Goal: Transaction & Acquisition: Download file/media

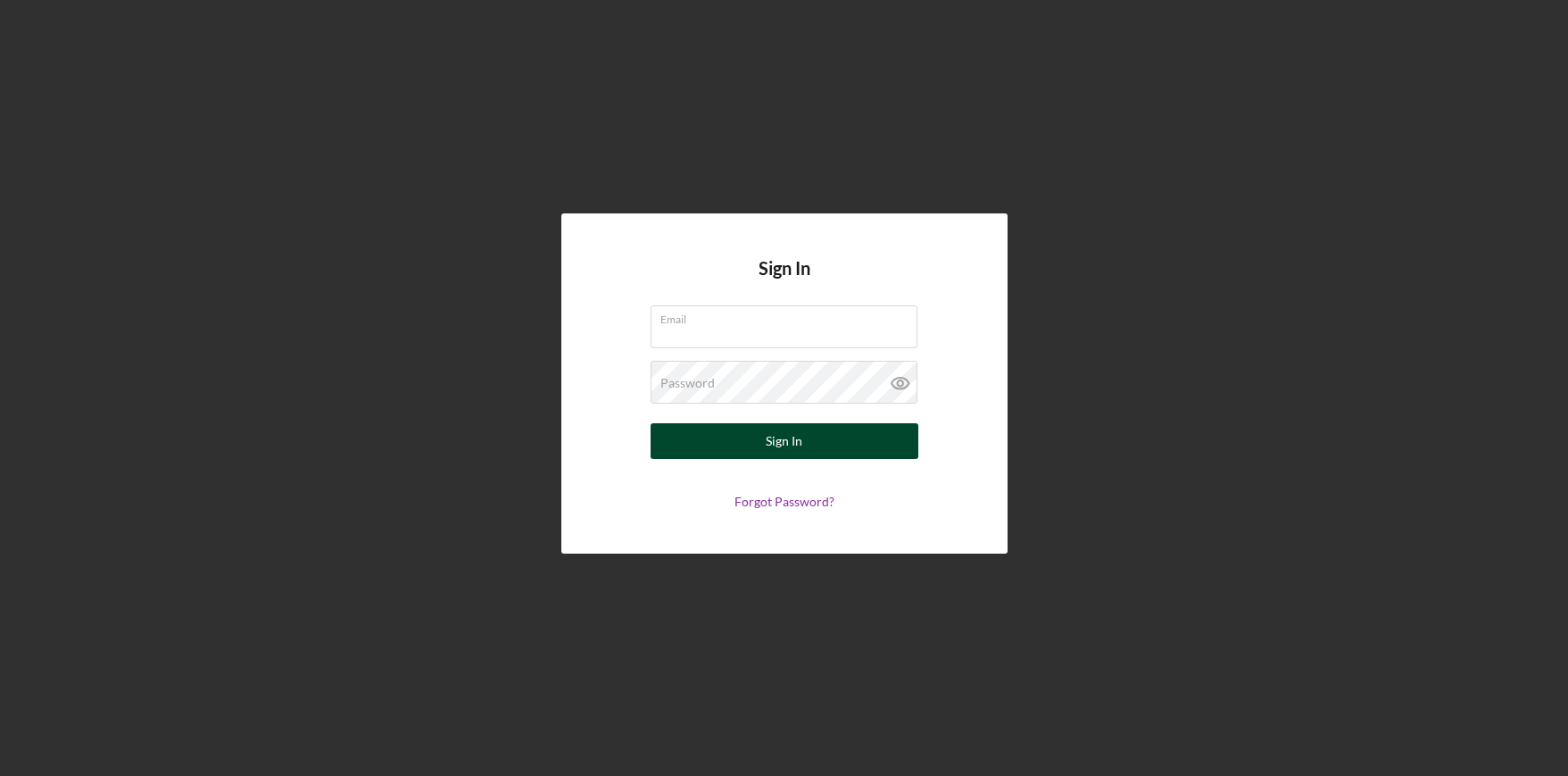
type input "[EMAIL_ADDRESS][DOMAIN_NAME]"
click at [764, 443] on button "Sign In" at bounding box center [784, 441] width 268 height 36
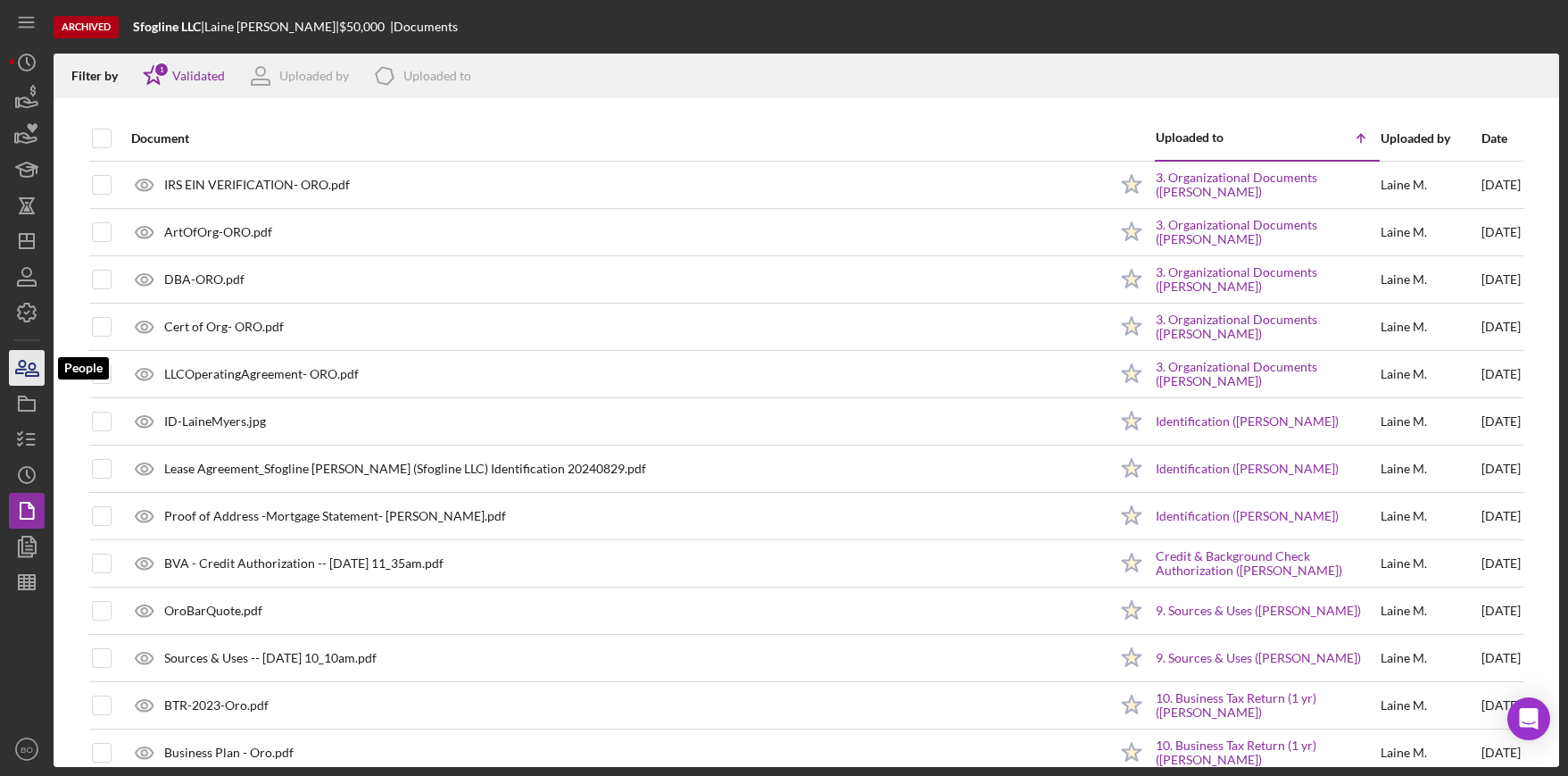
click at [26, 382] on icon "button" at bounding box center [26, 368] width 45 height 45
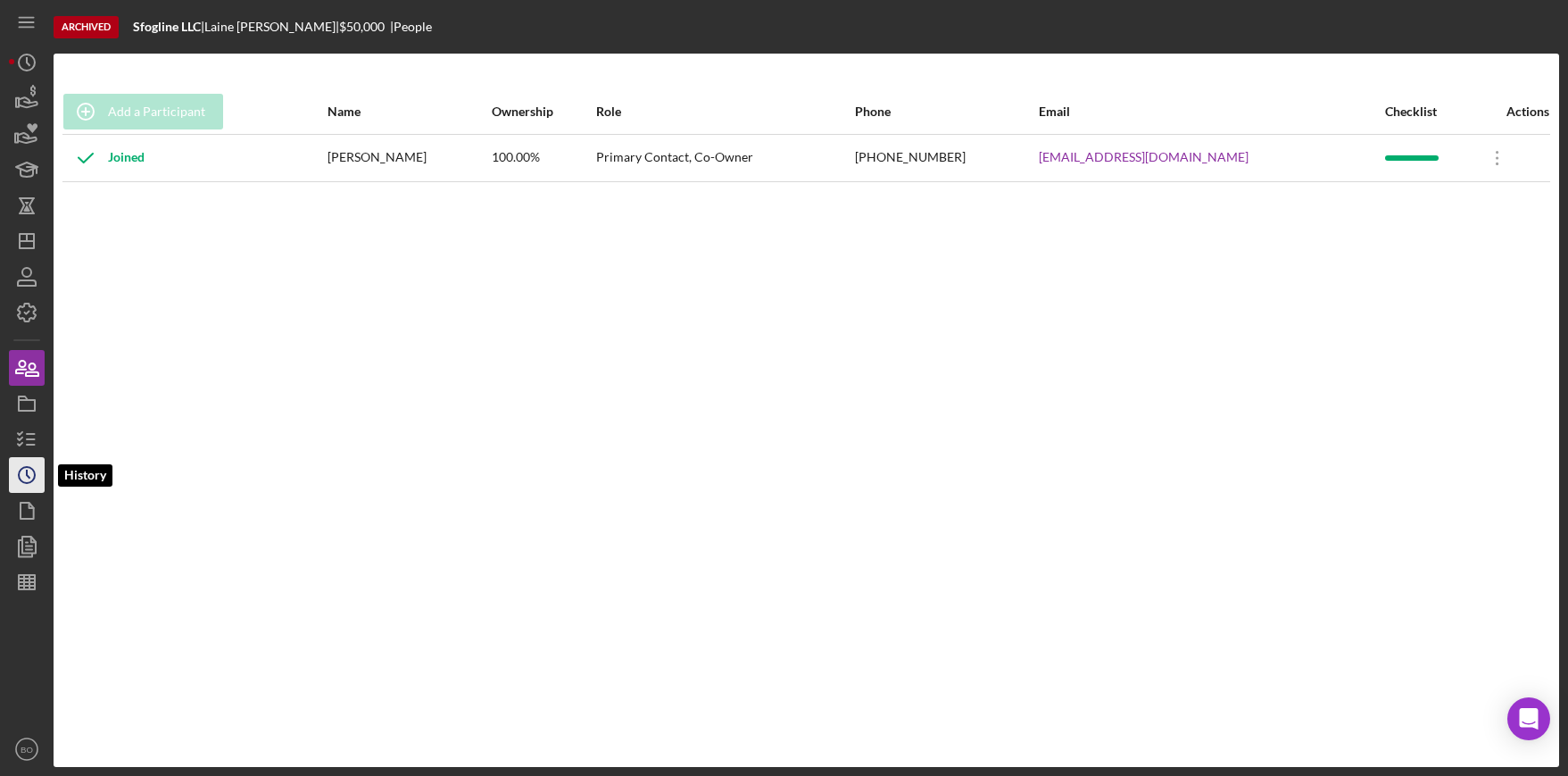
click at [24, 467] on circle "button" at bounding box center [27, 475] width 16 height 16
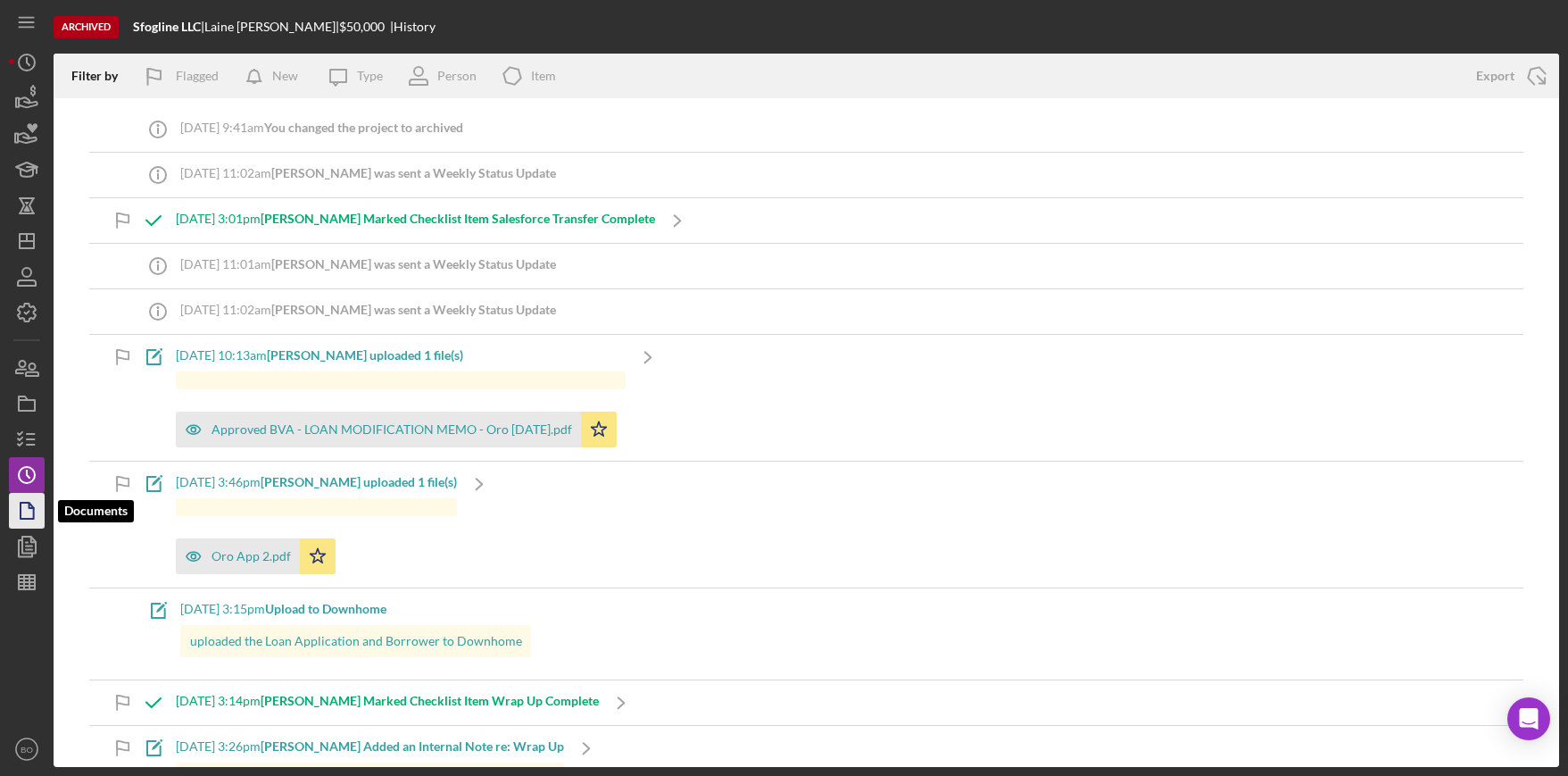
click at [24, 508] on icon "button" at bounding box center [26, 511] width 45 height 45
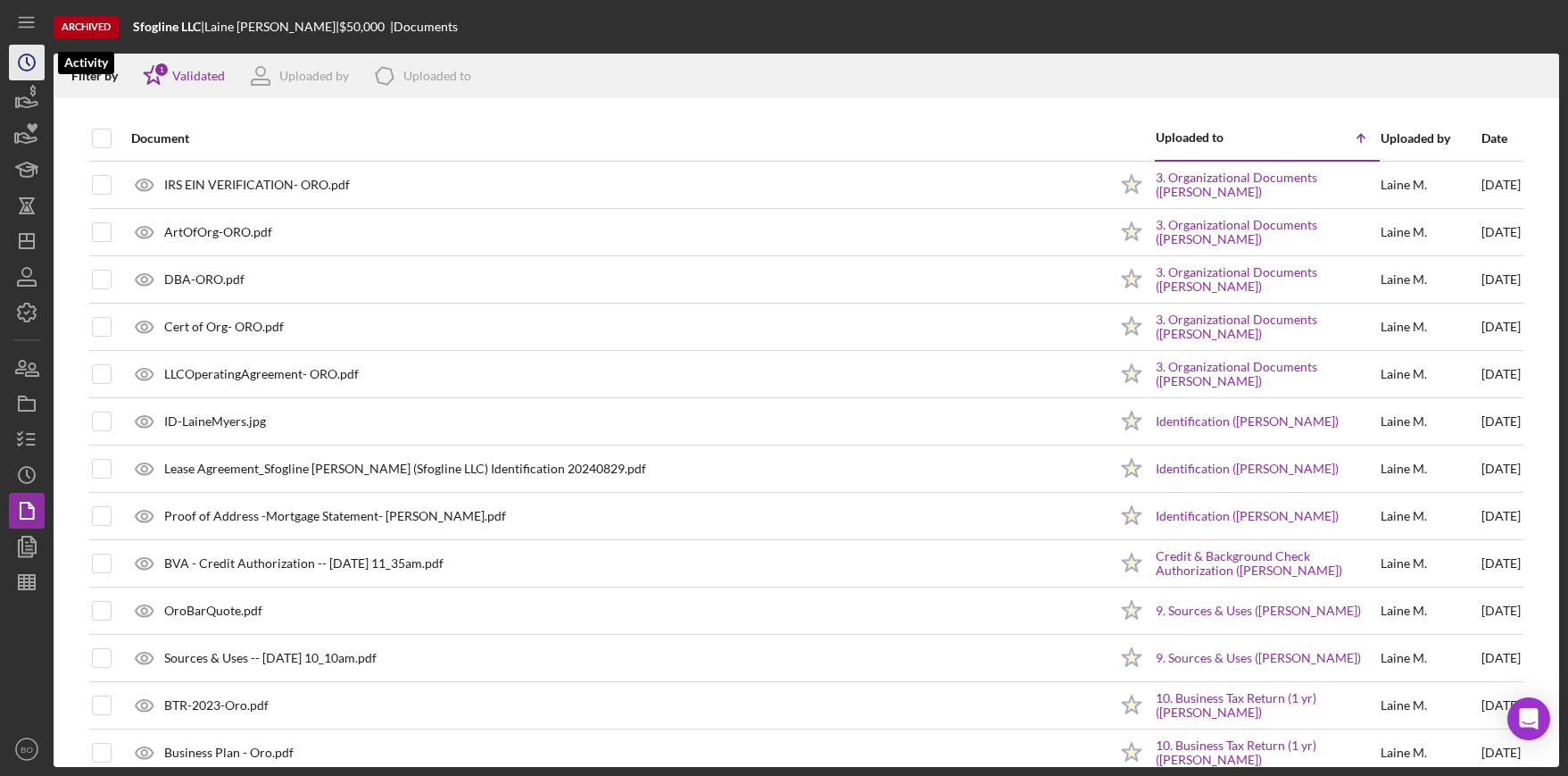
click at [19, 68] on icon "Icon/History" at bounding box center [26, 62] width 45 height 45
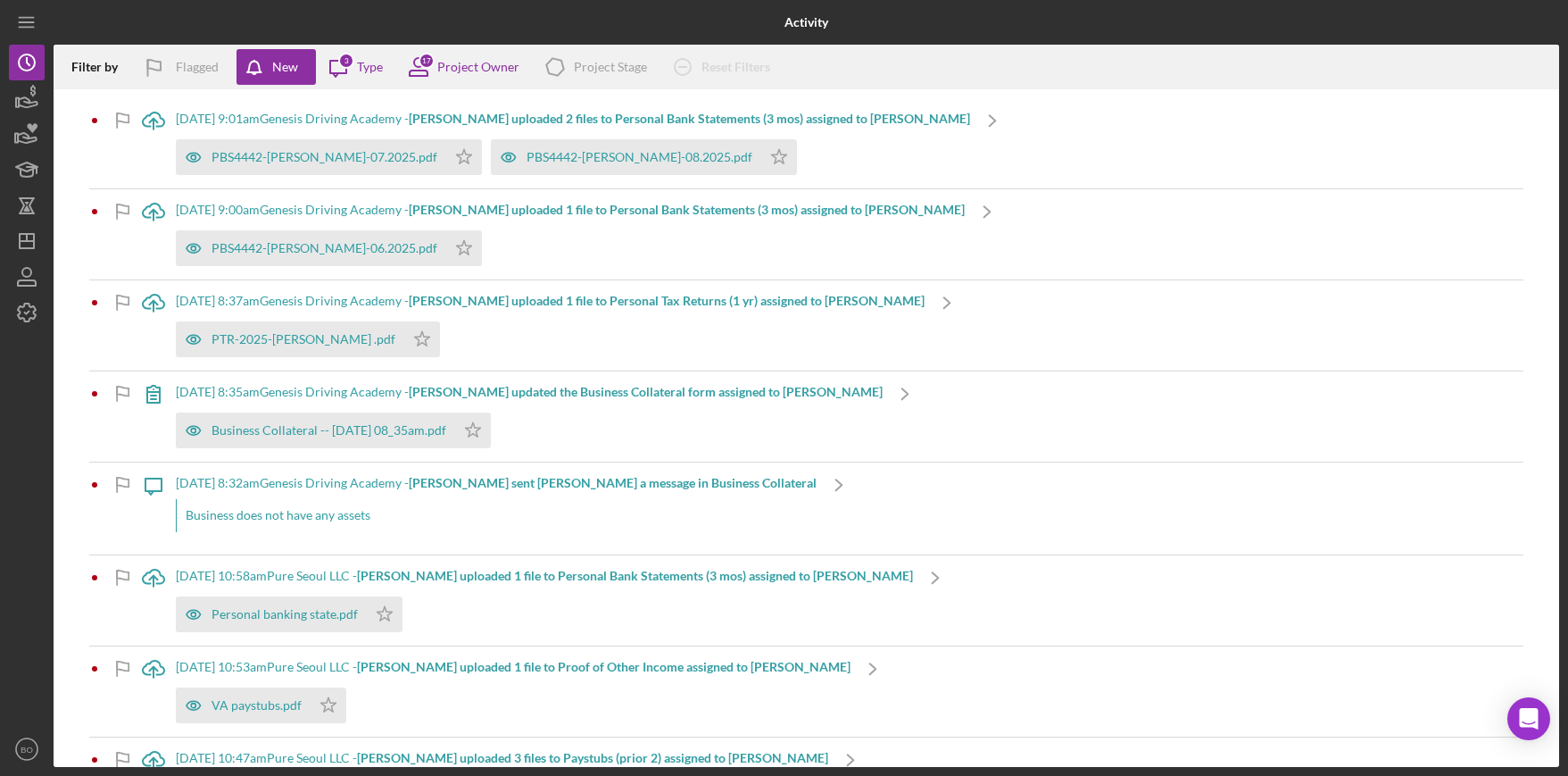
click at [35, 4] on div "Icon/Menu" at bounding box center [27, 22] width 36 height 45
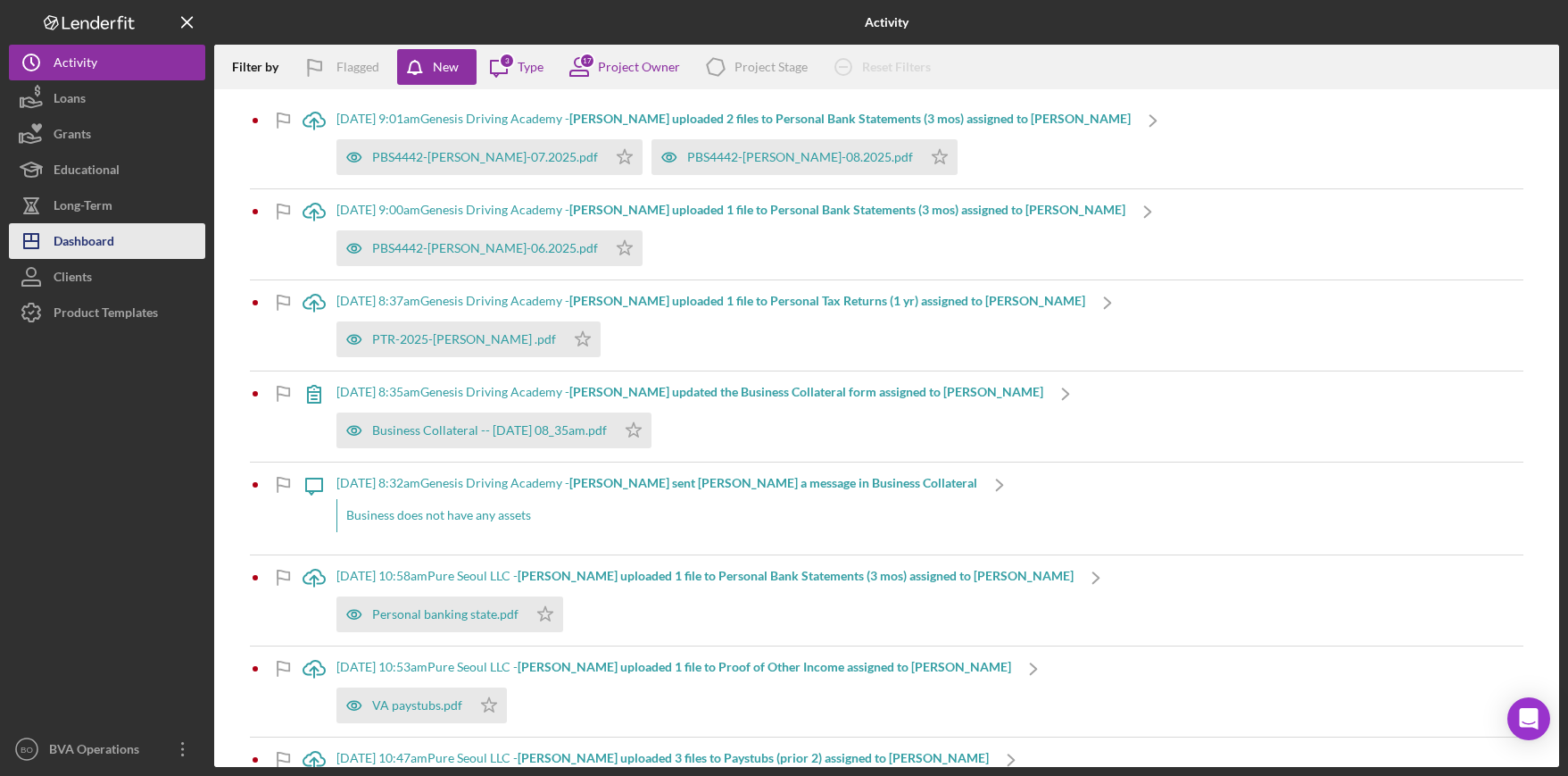
click at [114, 237] on div "Dashboard" at bounding box center [83, 243] width 61 height 40
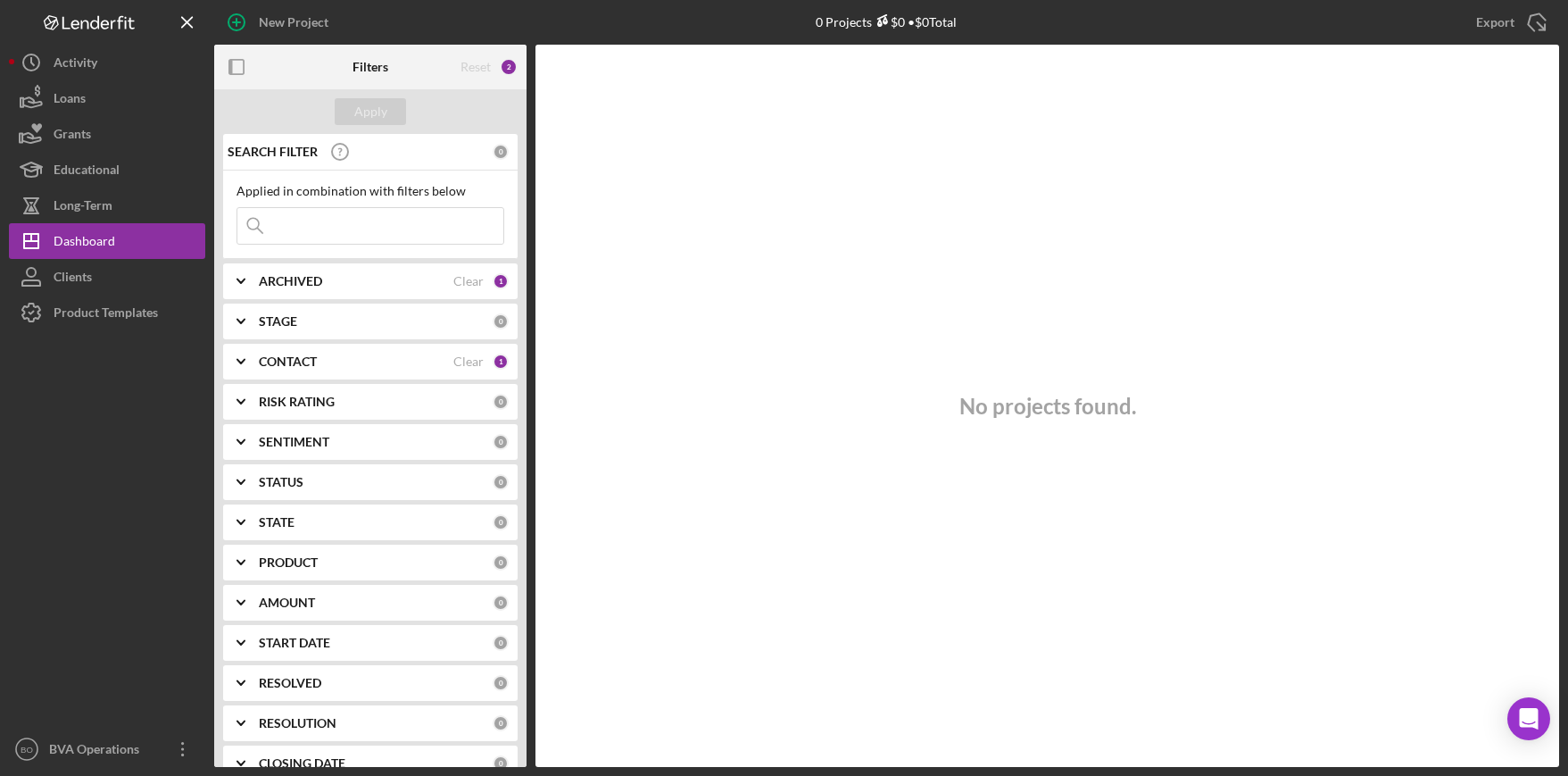
click at [354, 278] on div "ARCHIVED" at bounding box center [356, 281] width 195 height 14
click at [243, 353] on input "Active" at bounding box center [246, 355] width 18 height 18
checkbox input "false"
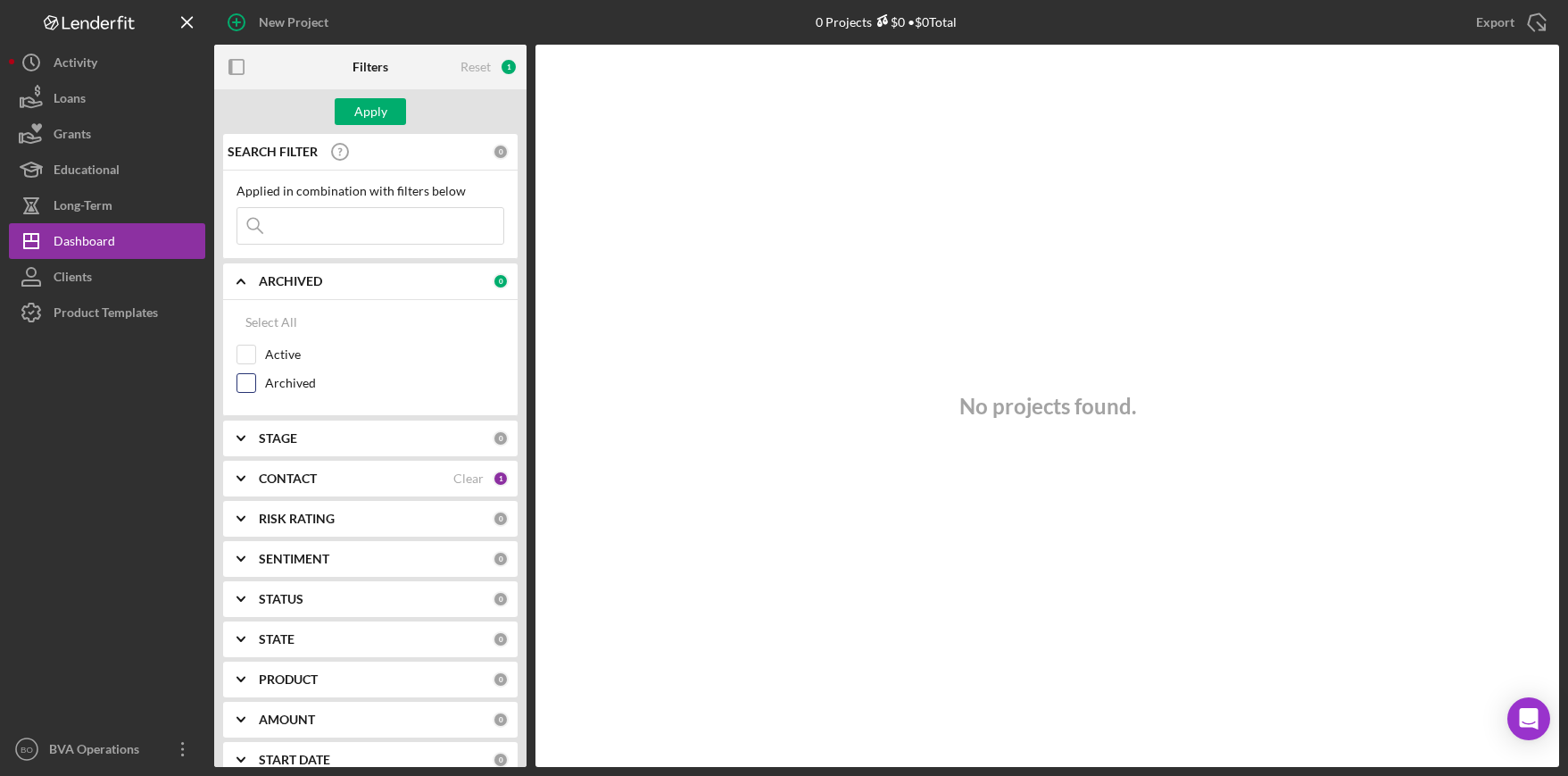
click at [245, 392] on input "Archived" at bounding box center [246, 384] width 18 height 18
checkbox input "true"
click at [355, 233] on input at bounding box center [370, 226] width 266 height 36
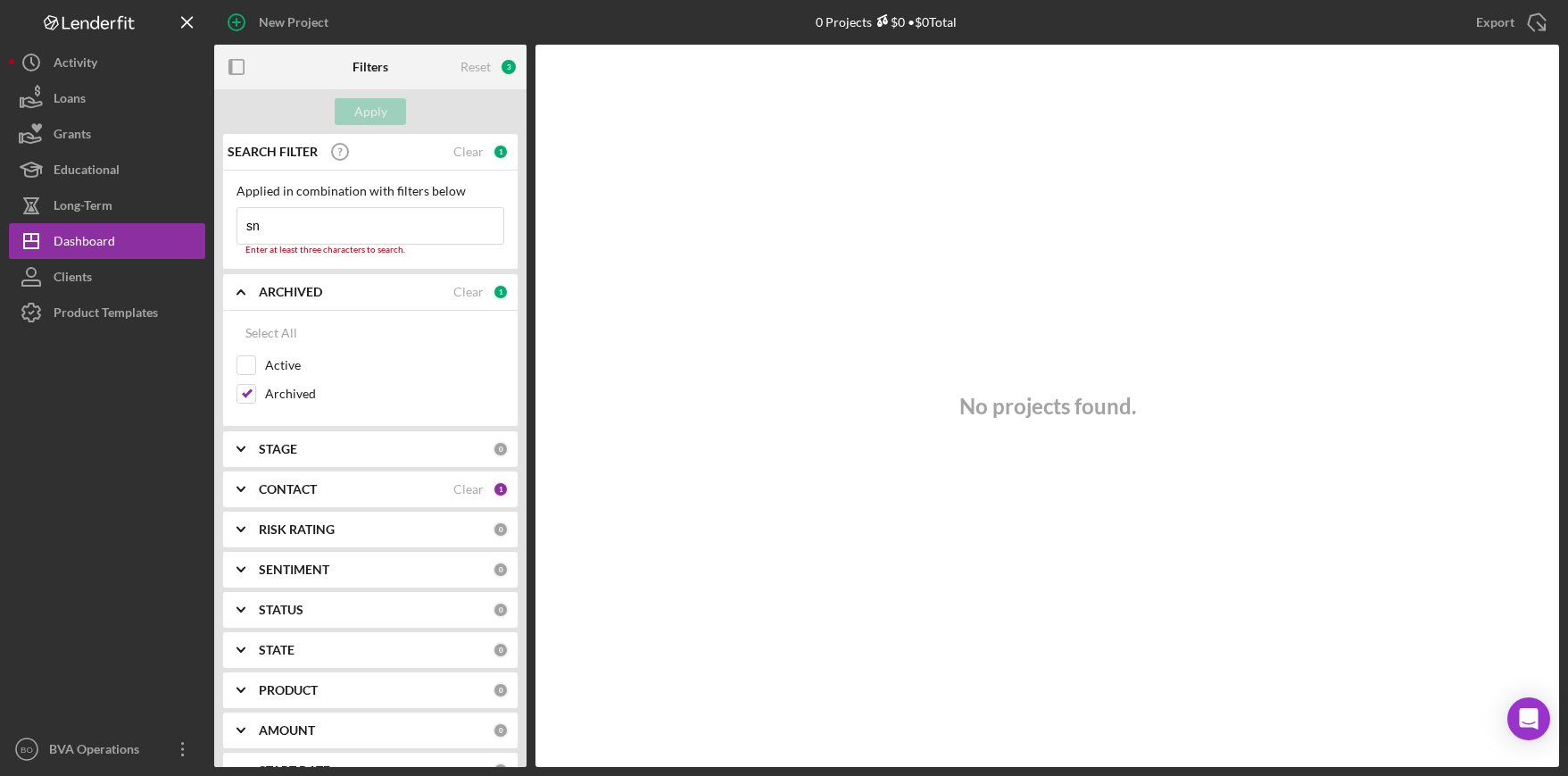
type input "s"
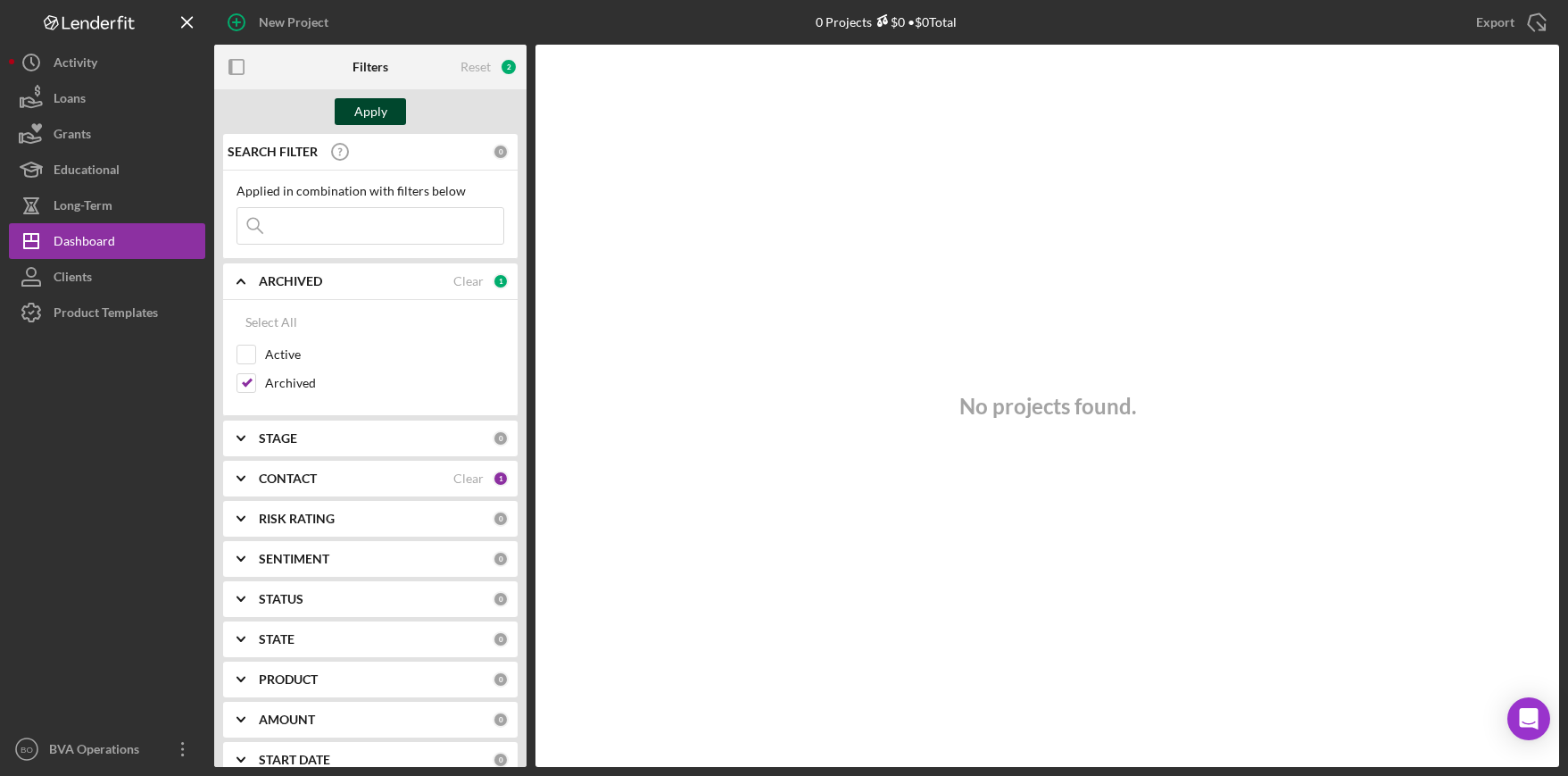
click at [364, 123] on div "Apply" at bounding box center [370, 111] width 33 height 27
click at [346, 473] on div "CONTACT" at bounding box center [356, 479] width 195 height 14
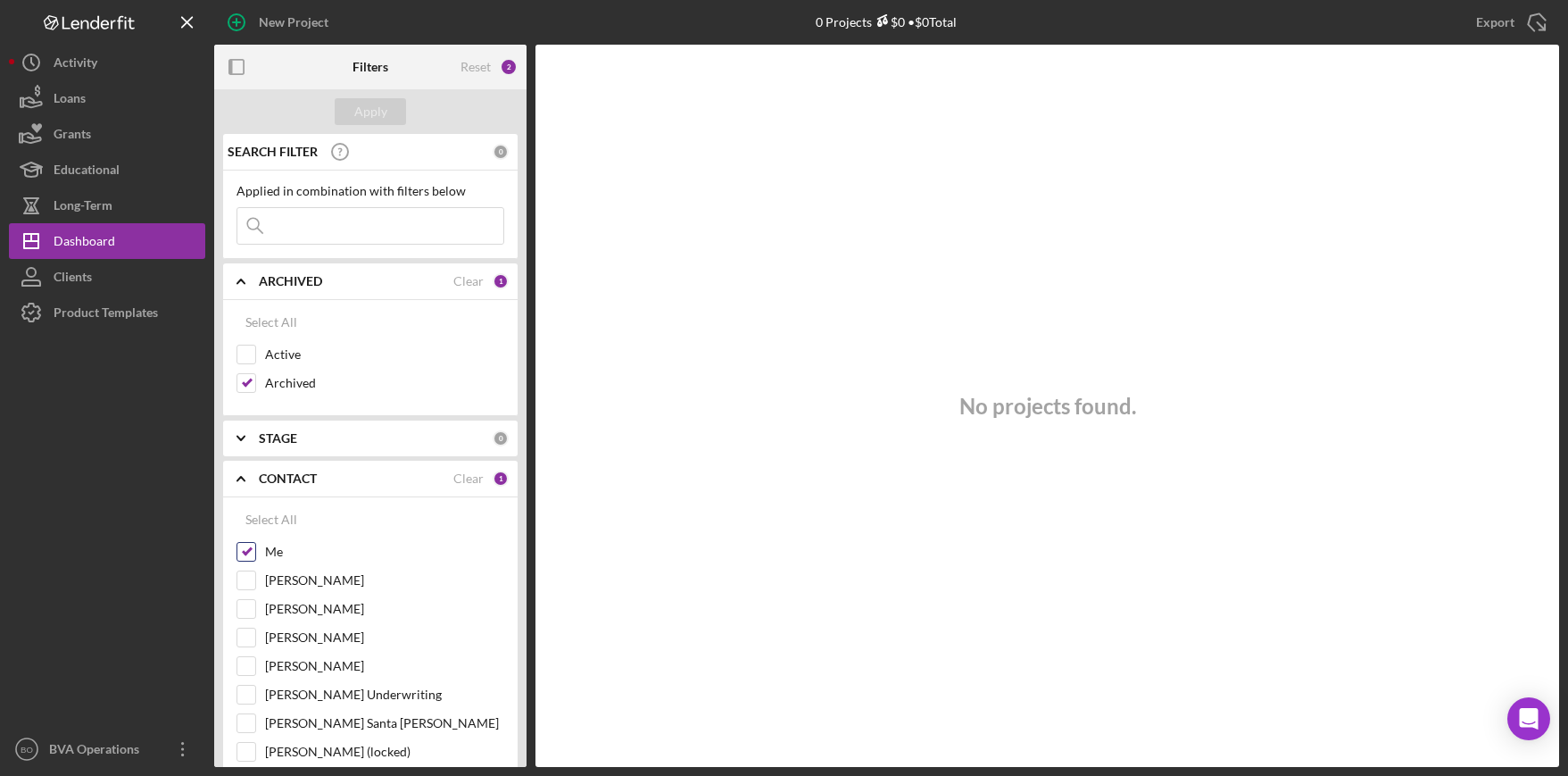
click at [246, 548] on input "Me" at bounding box center [246, 551] width 18 height 18
checkbox input "false"
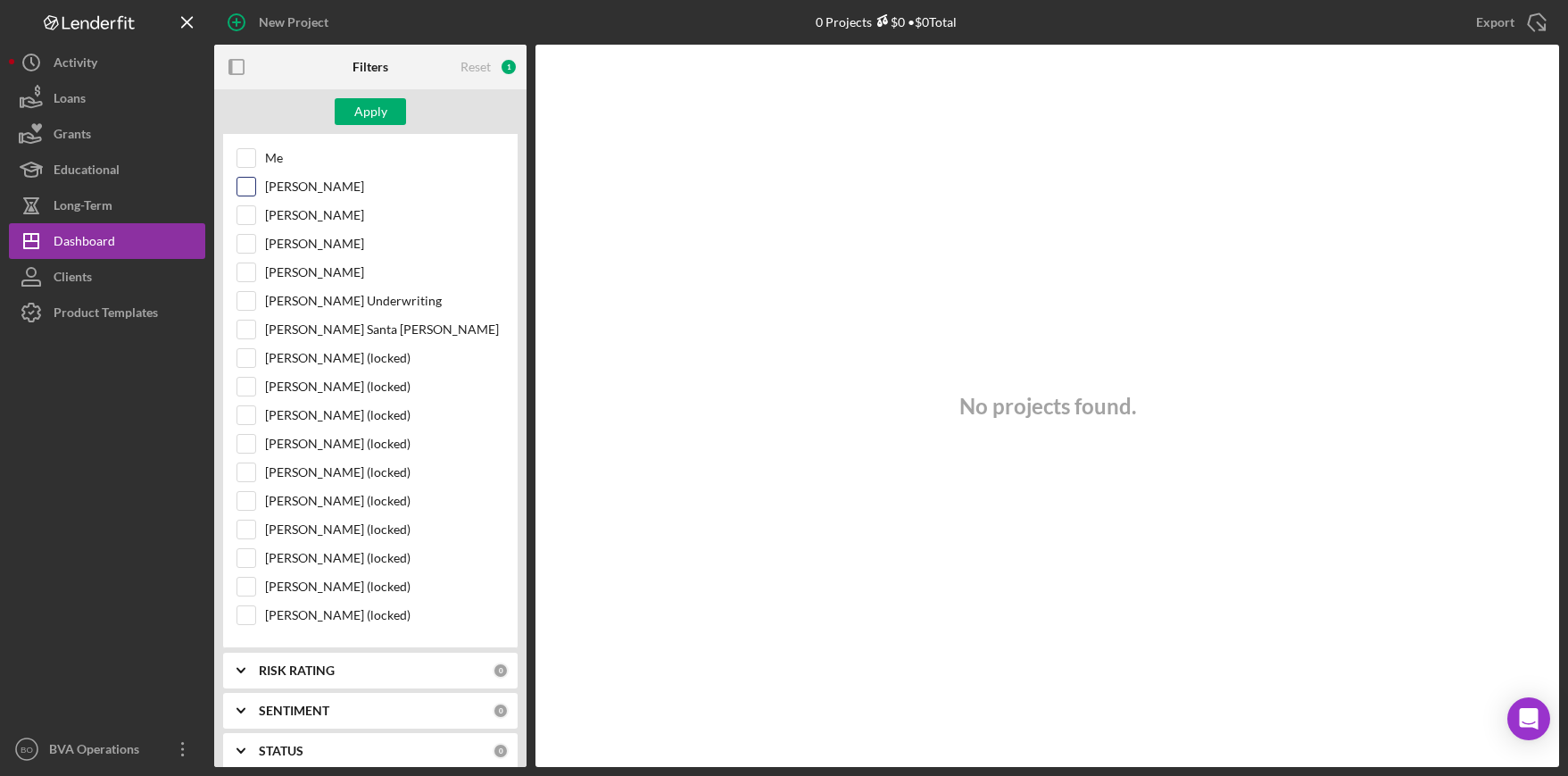
scroll to position [446, 0]
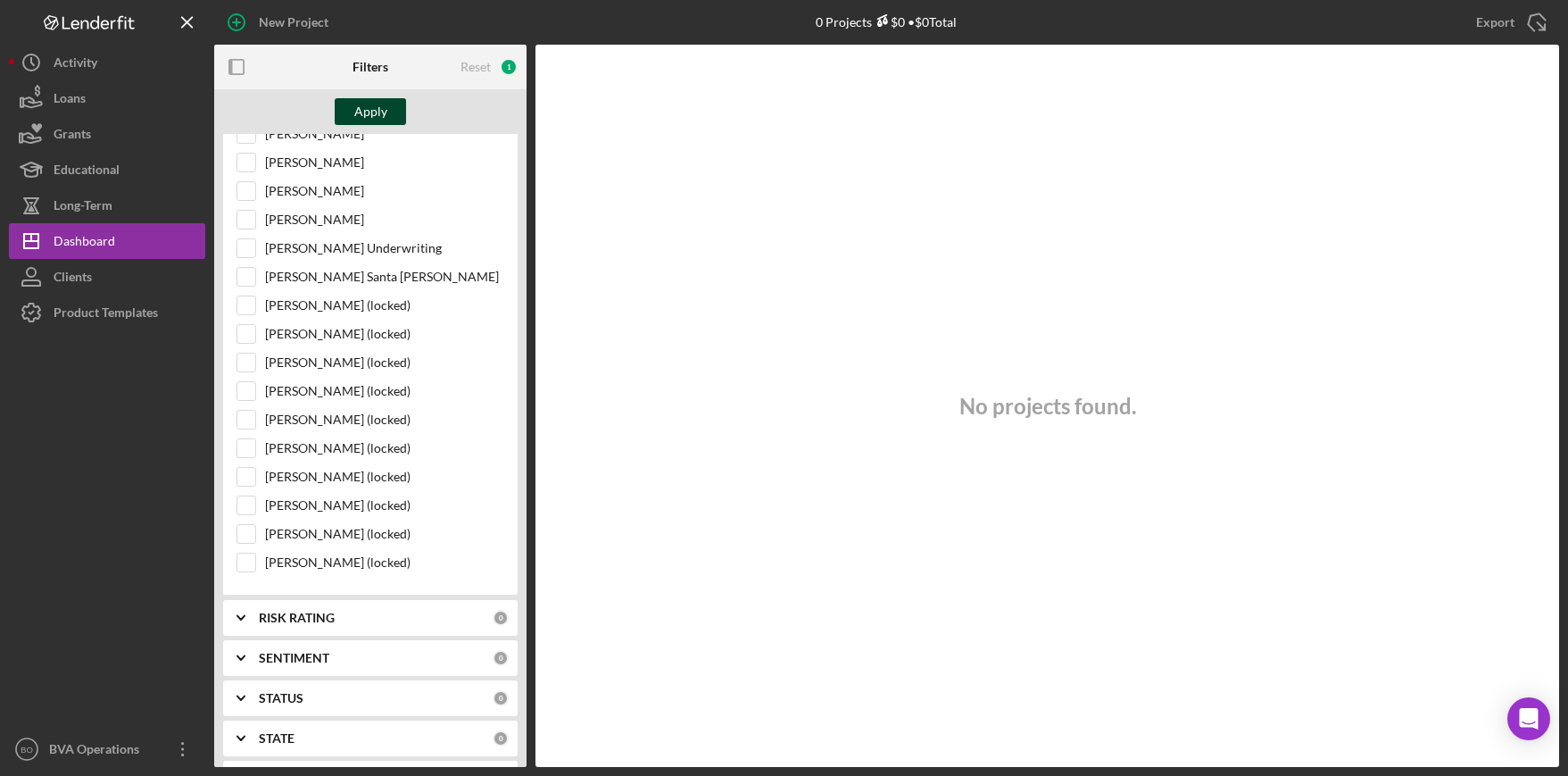
click at [378, 113] on div "Apply" at bounding box center [370, 111] width 33 height 27
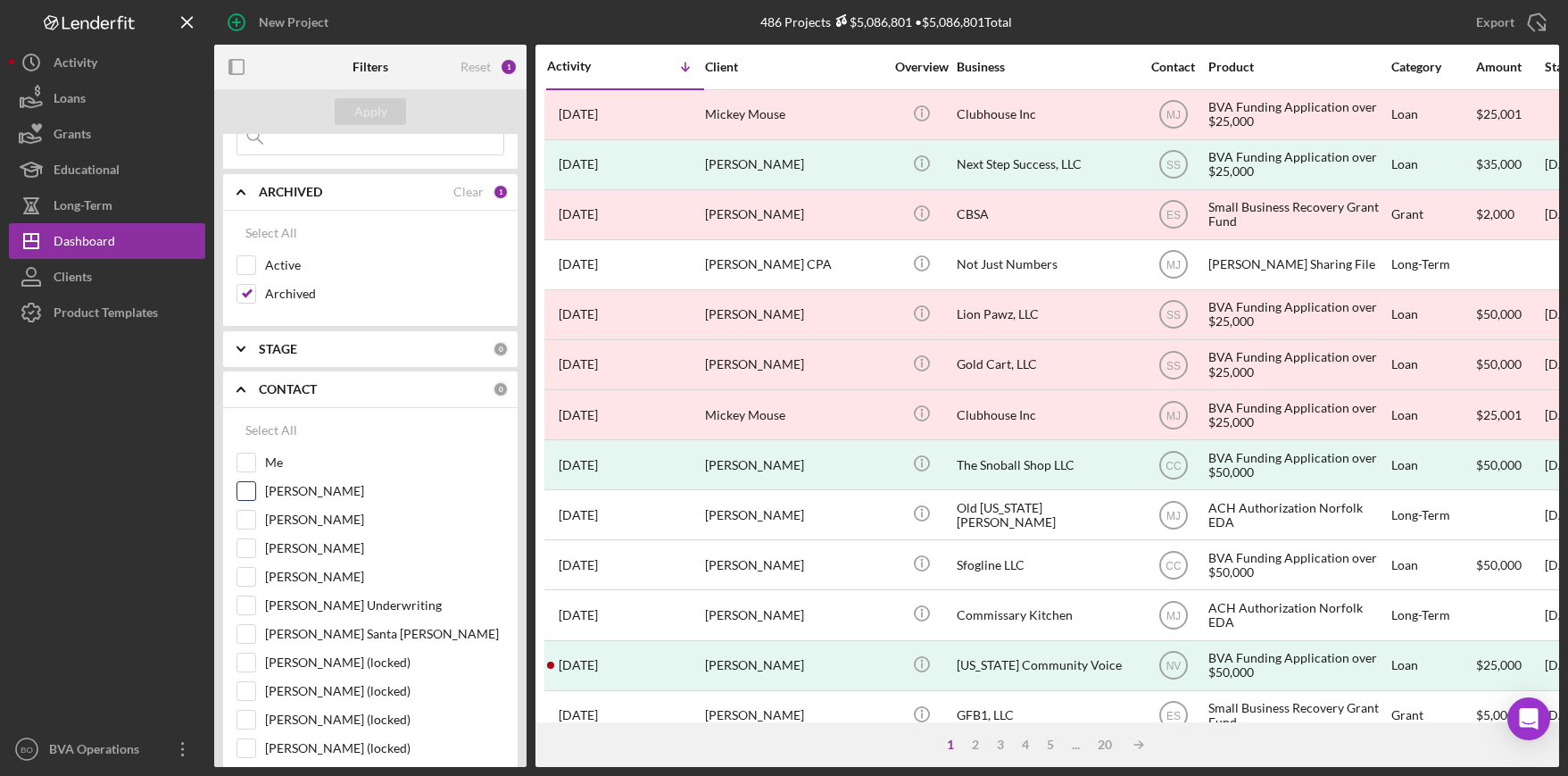
scroll to position [0, 0]
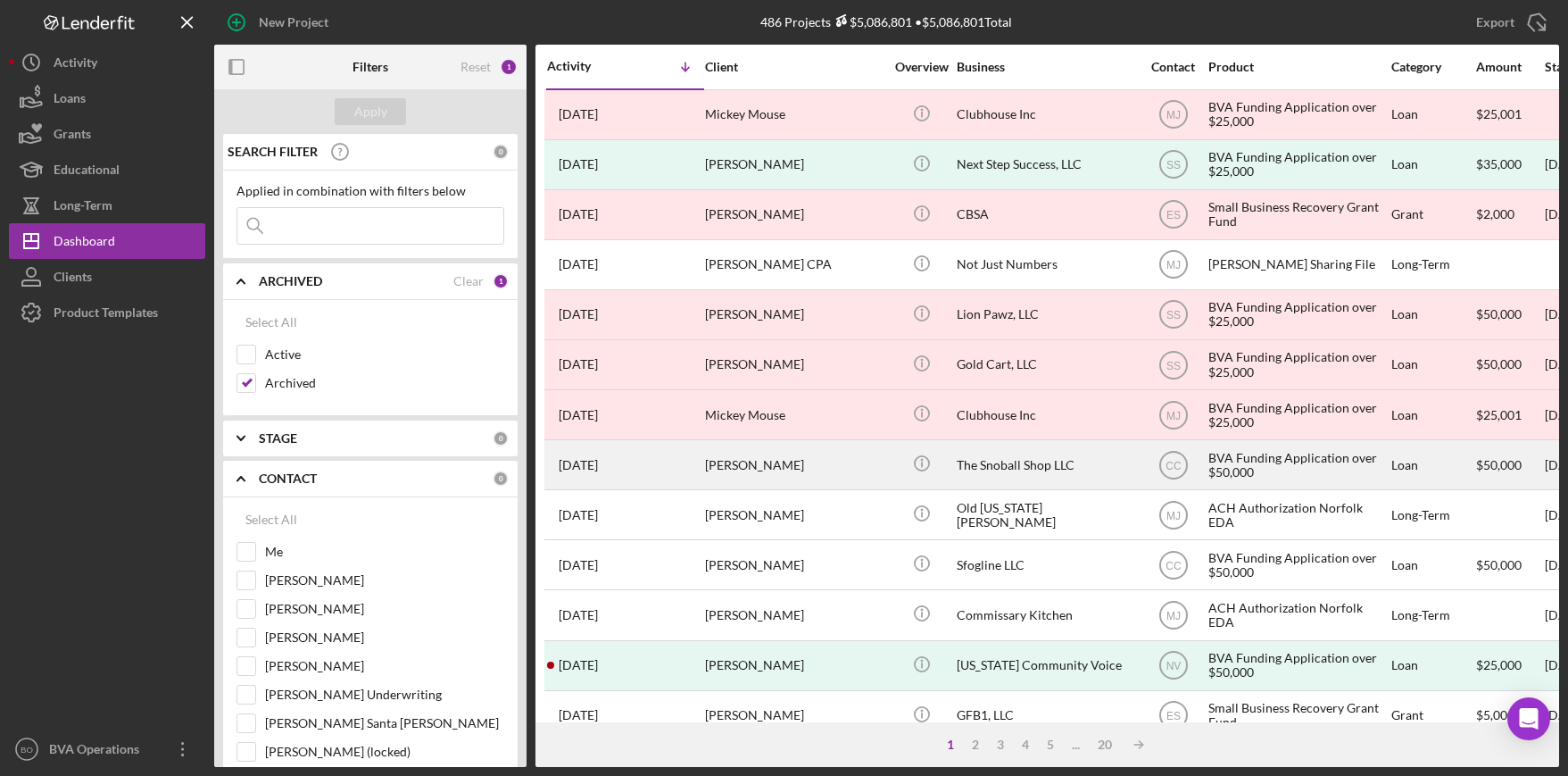
click at [773, 469] on div "[PERSON_NAME]" at bounding box center [794, 465] width 179 height 48
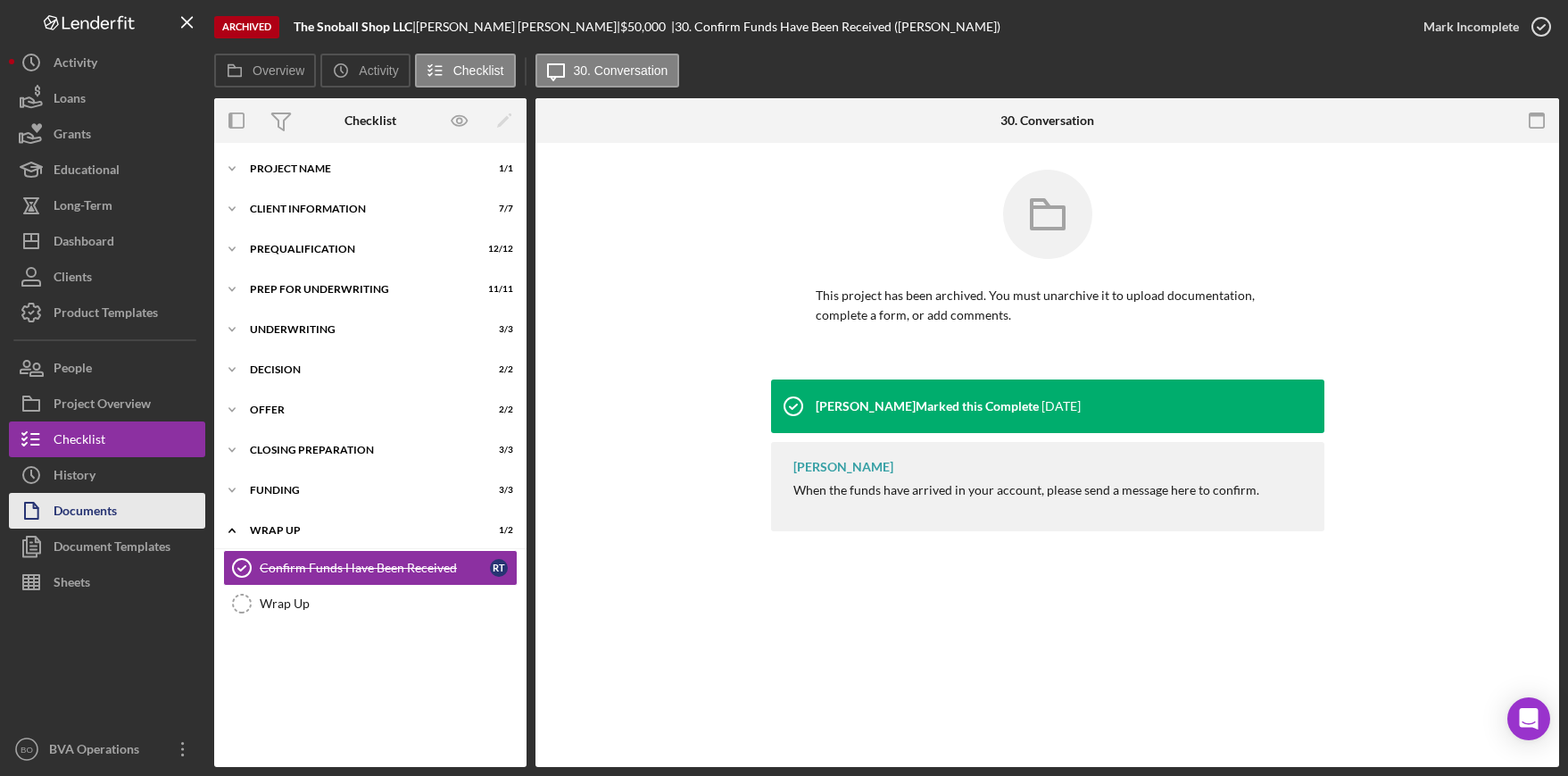
click at [126, 508] on button "Documents" at bounding box center [107, 511] width 197 height 36
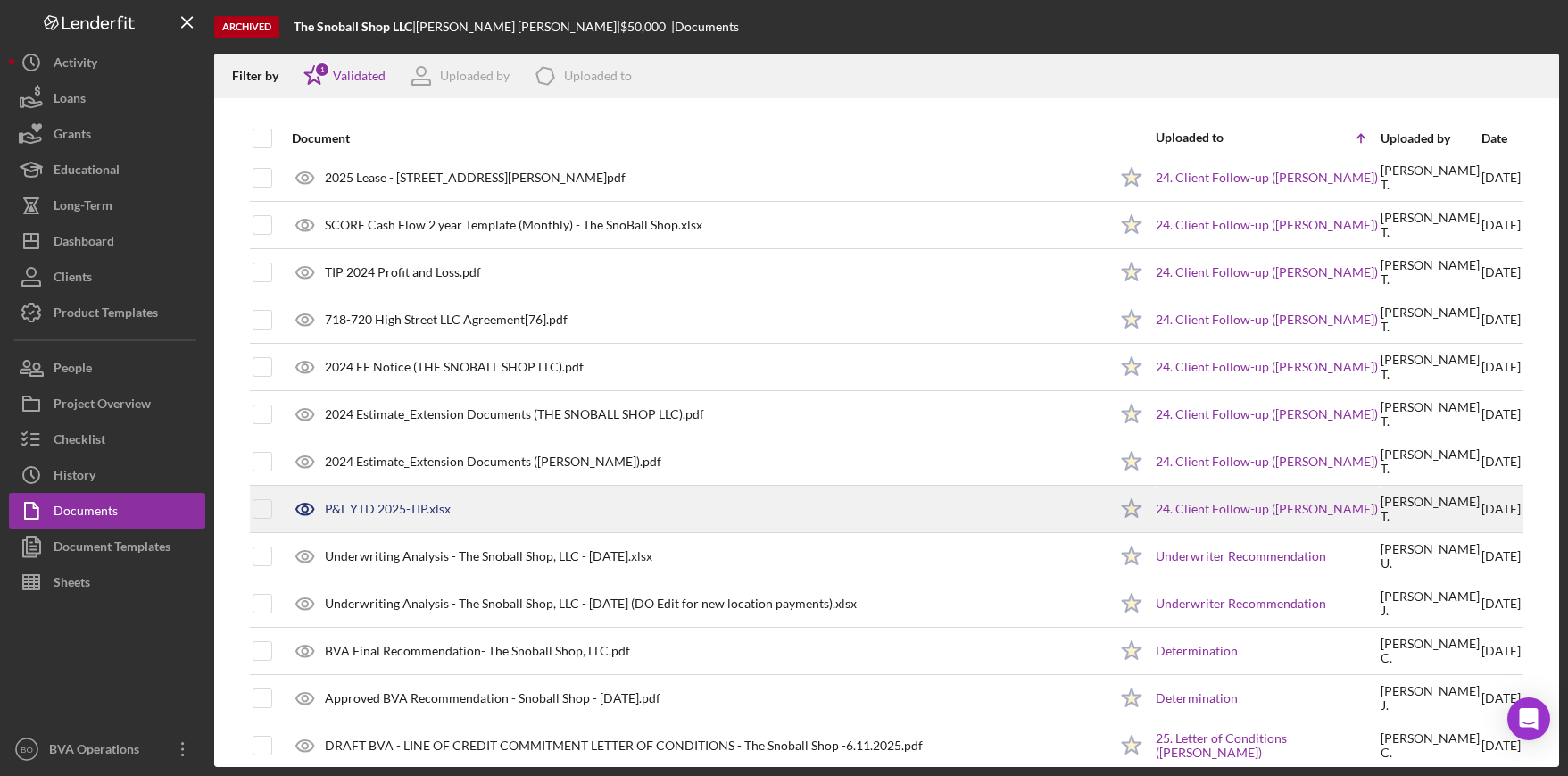
scroll to position [3126, 0]
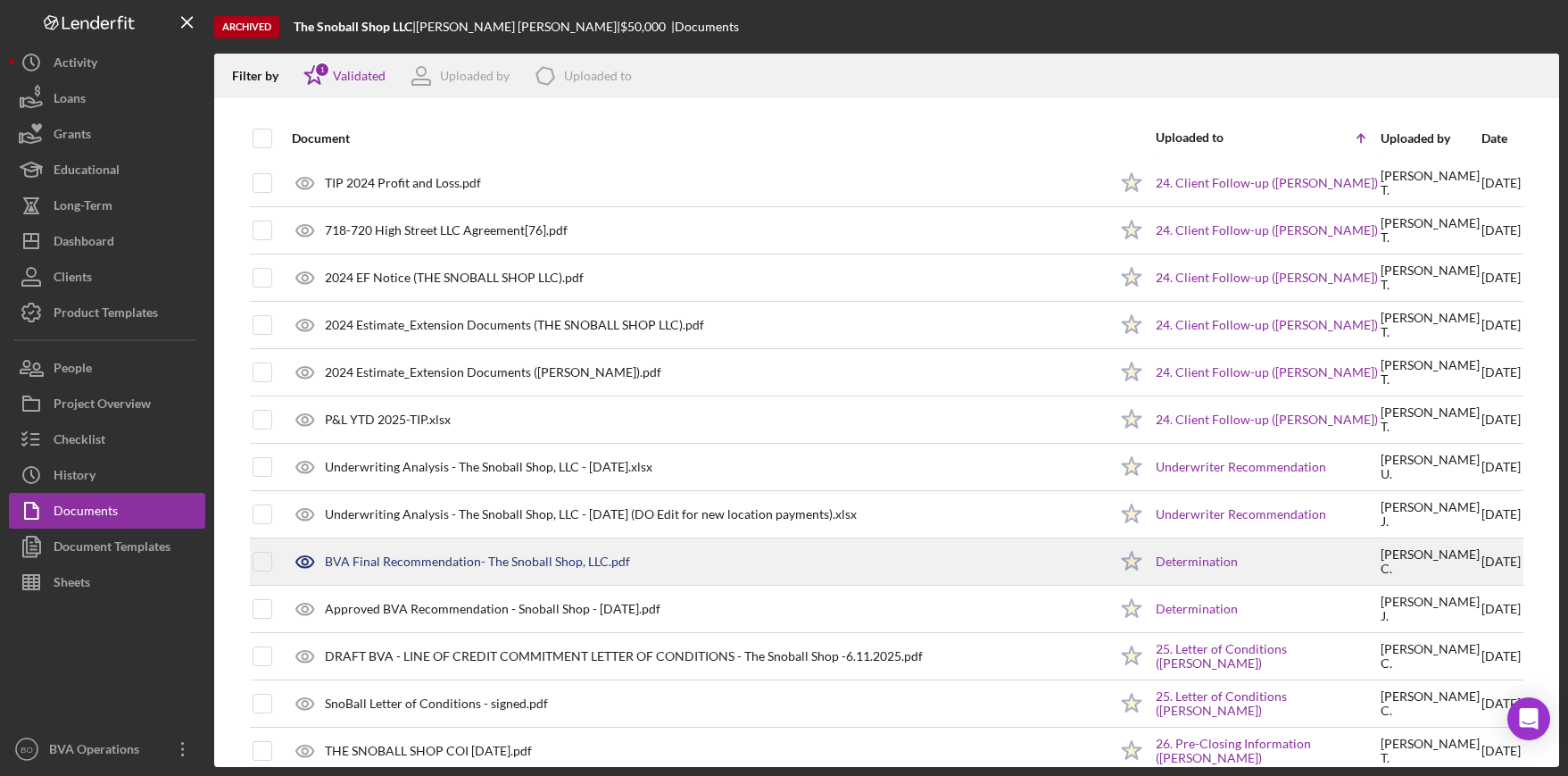
click at [295, 559] on icon at bounding box center [305, 561] width 45 height 45
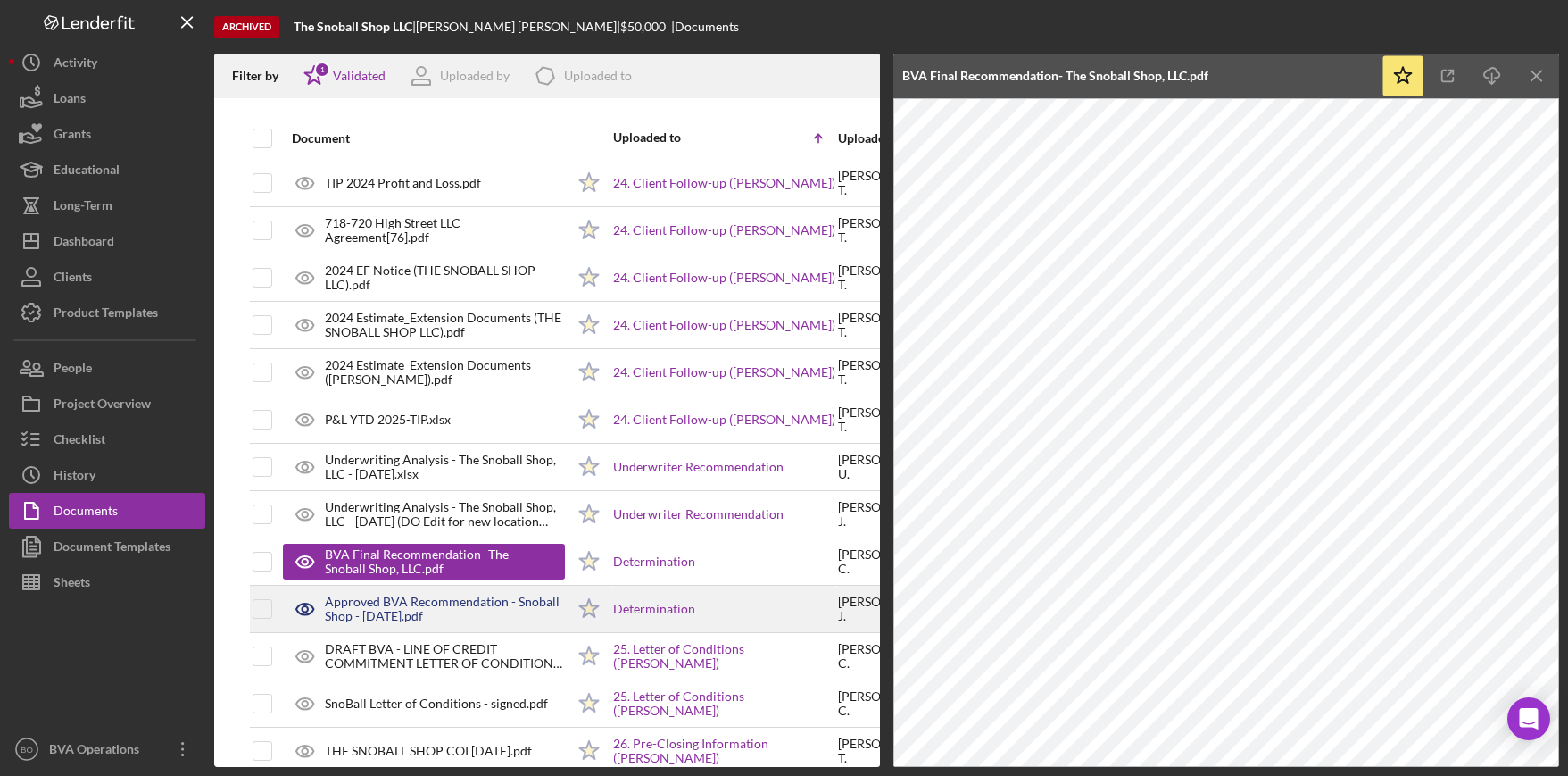
click at [454, 610] on div "Approved BVA Recommendation - Snoball Shop - [DATE].pdf" at bounding box center [445, 609] width 240 height 29
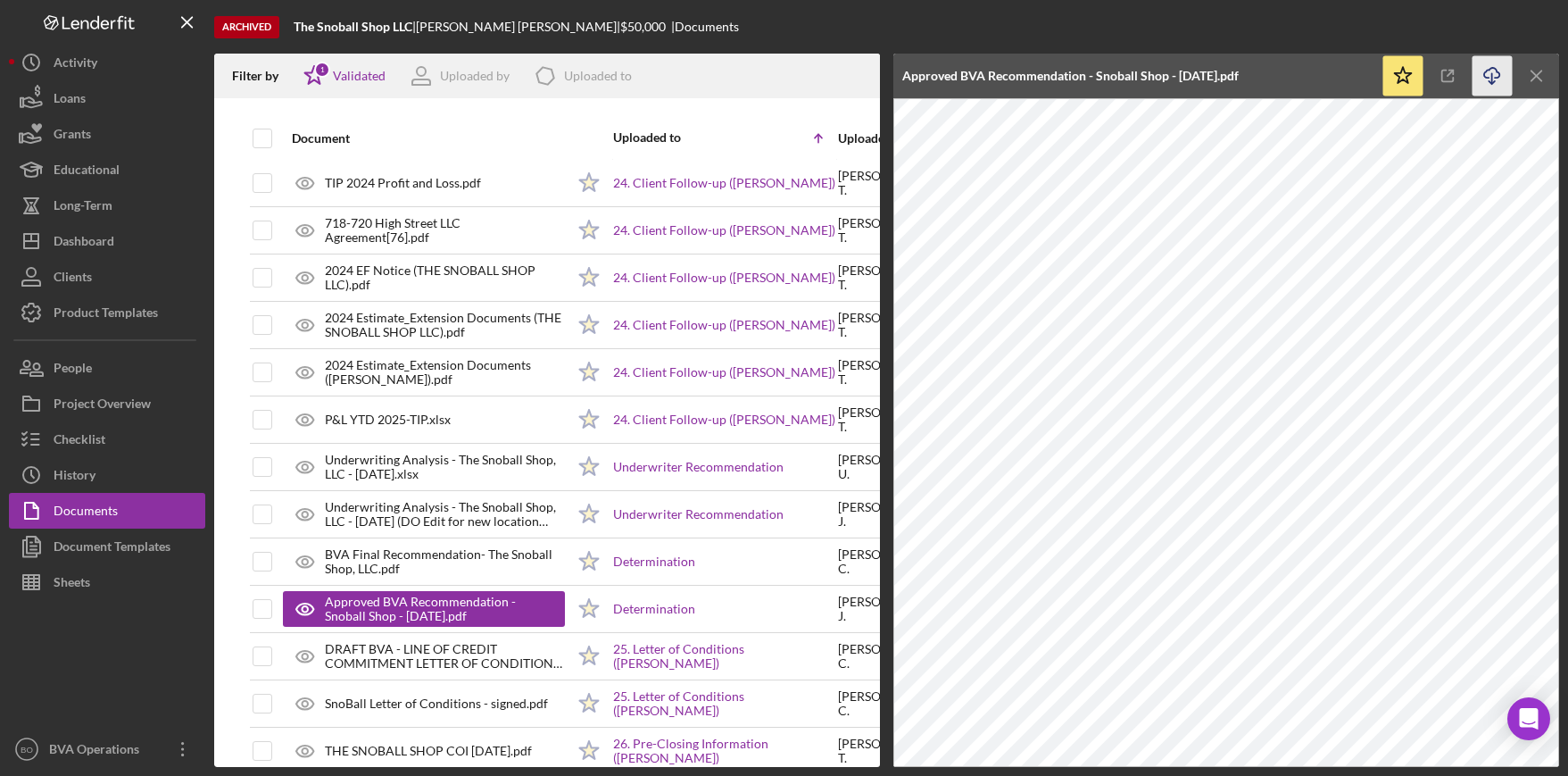
click at [1483, 79] on icon "Icon/Download" at bounding box center [1493, 77] width 40 height 40
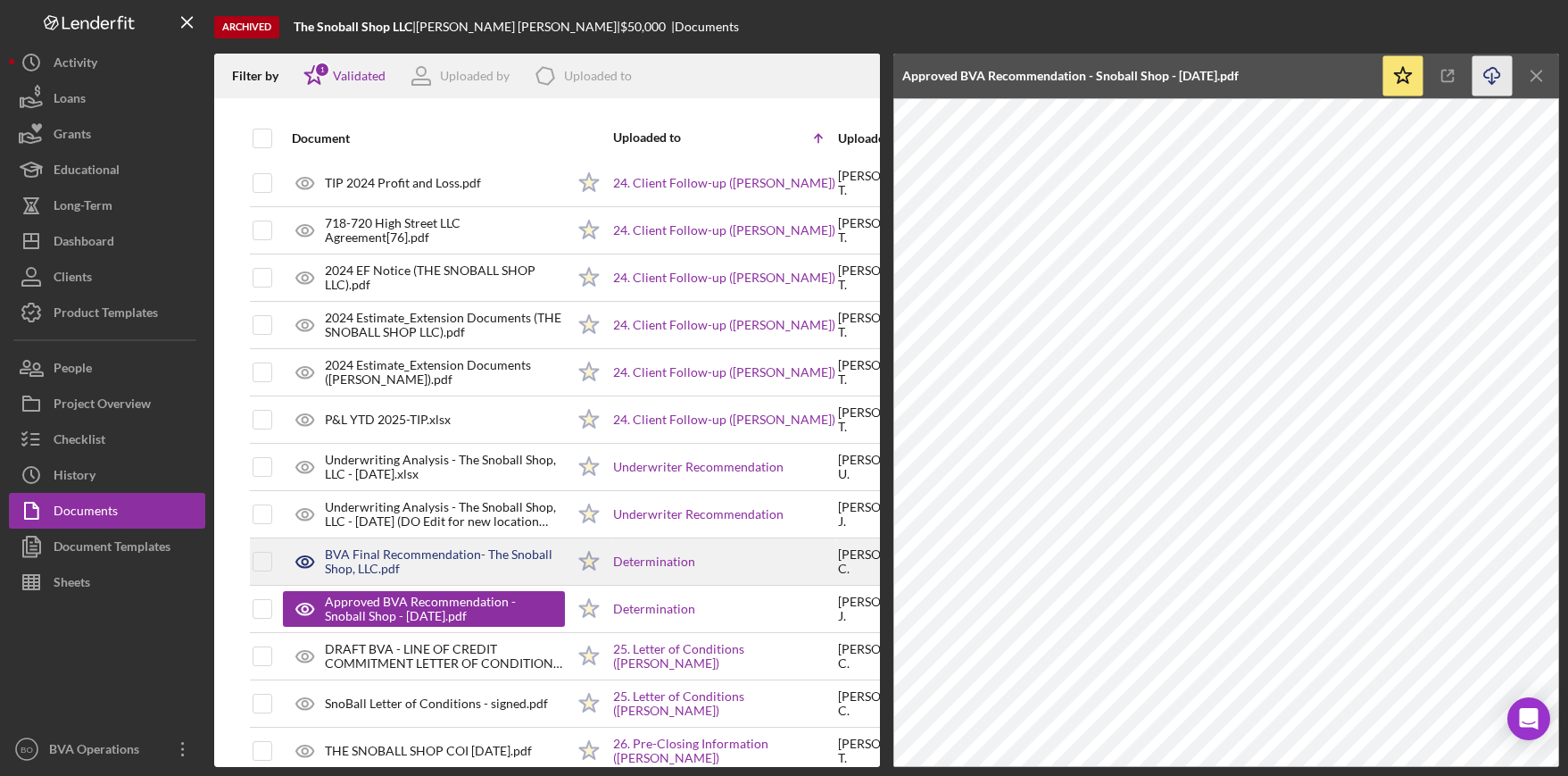
click at [471, 552] on div "BVA Final Recommendation- The Snoball Shop, LLC.pdf" at bounding box center [445, 561] width 240 height 29
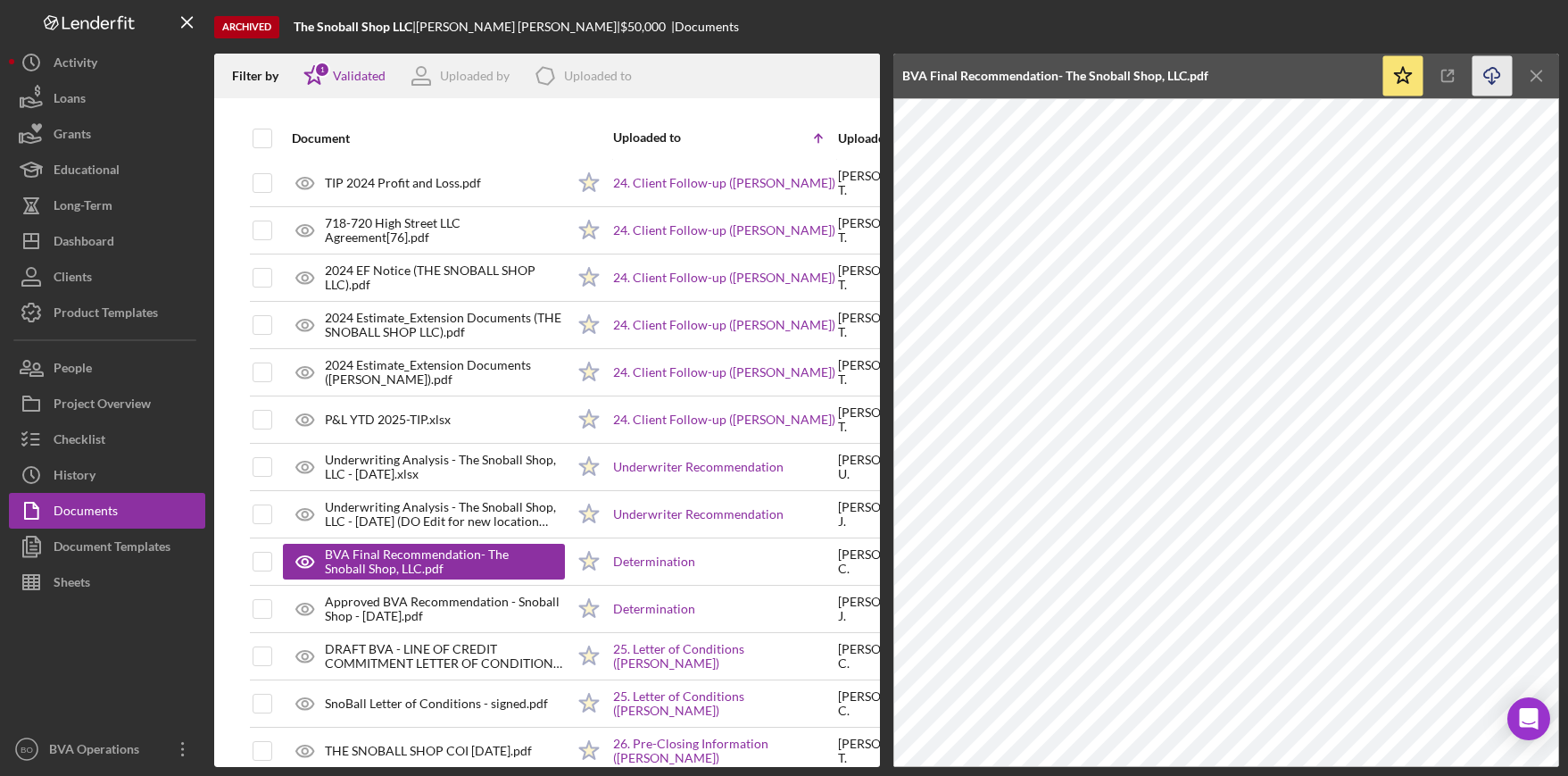
click at [1489, 81] on polyline "button" at bounding box center [1492, 82] width 6 height 3
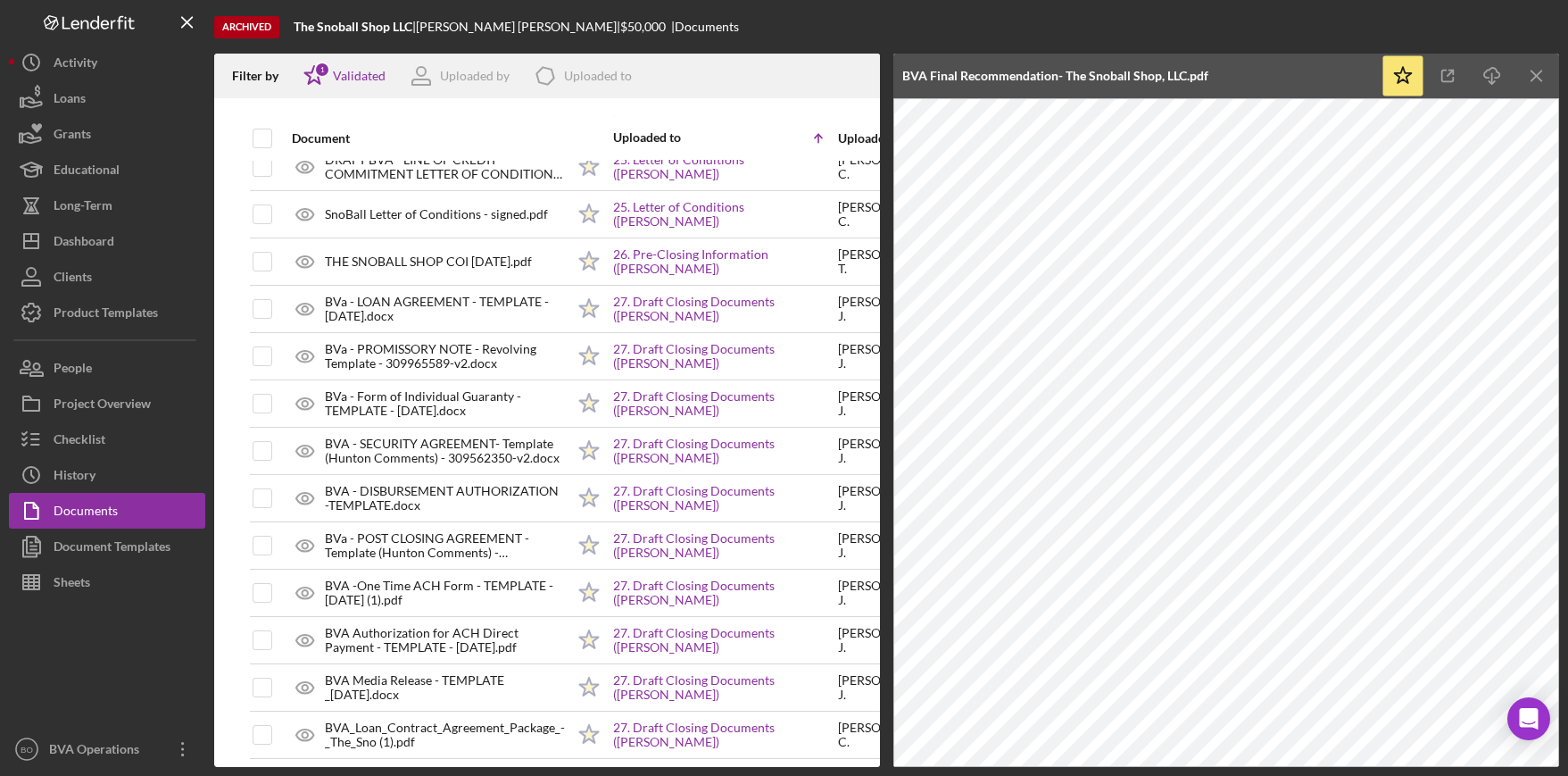
scroll to position [3733, 0]
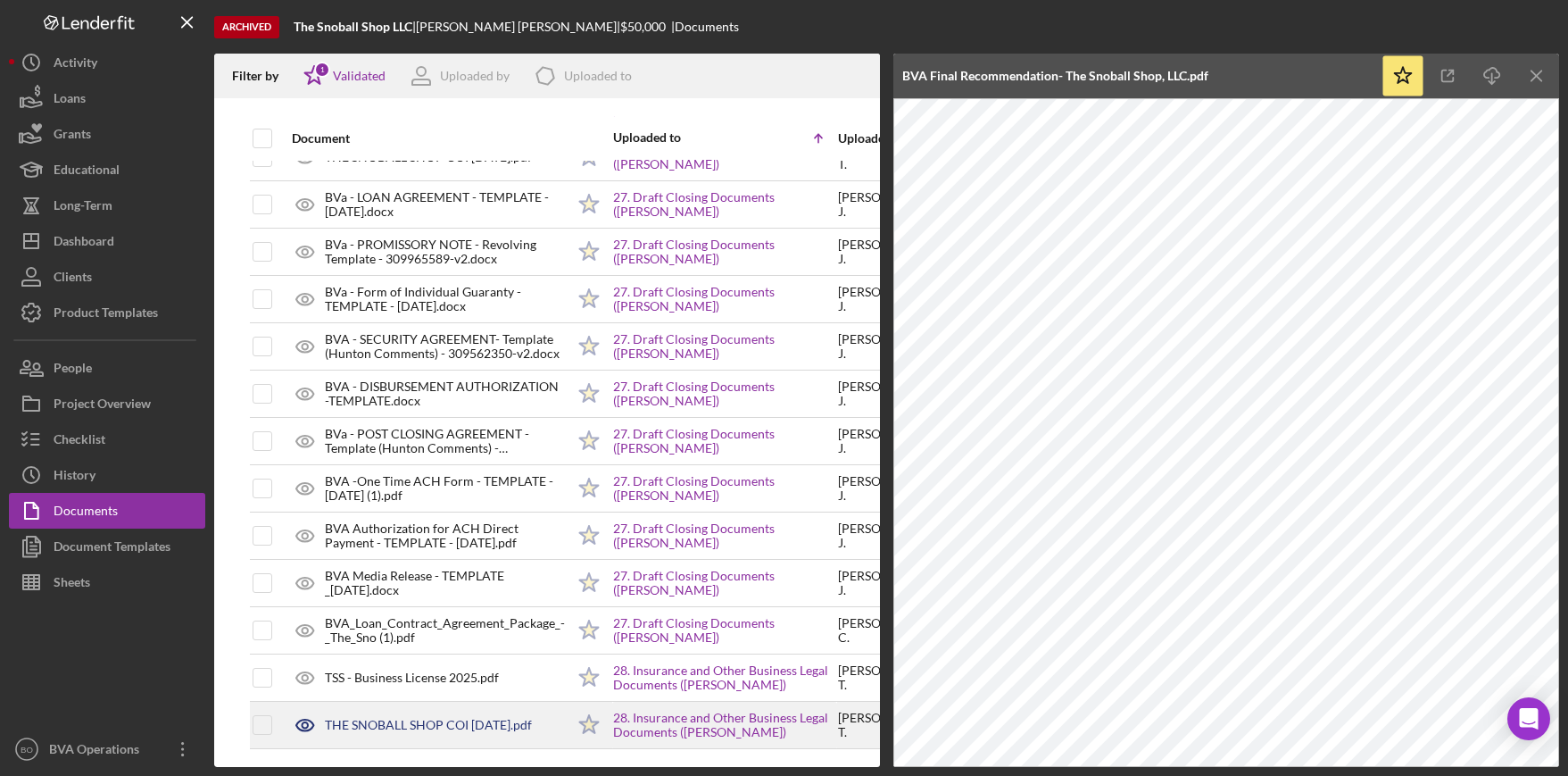
click at [302, 708] on icon at bounding box center [305, 724] width 45 height 45
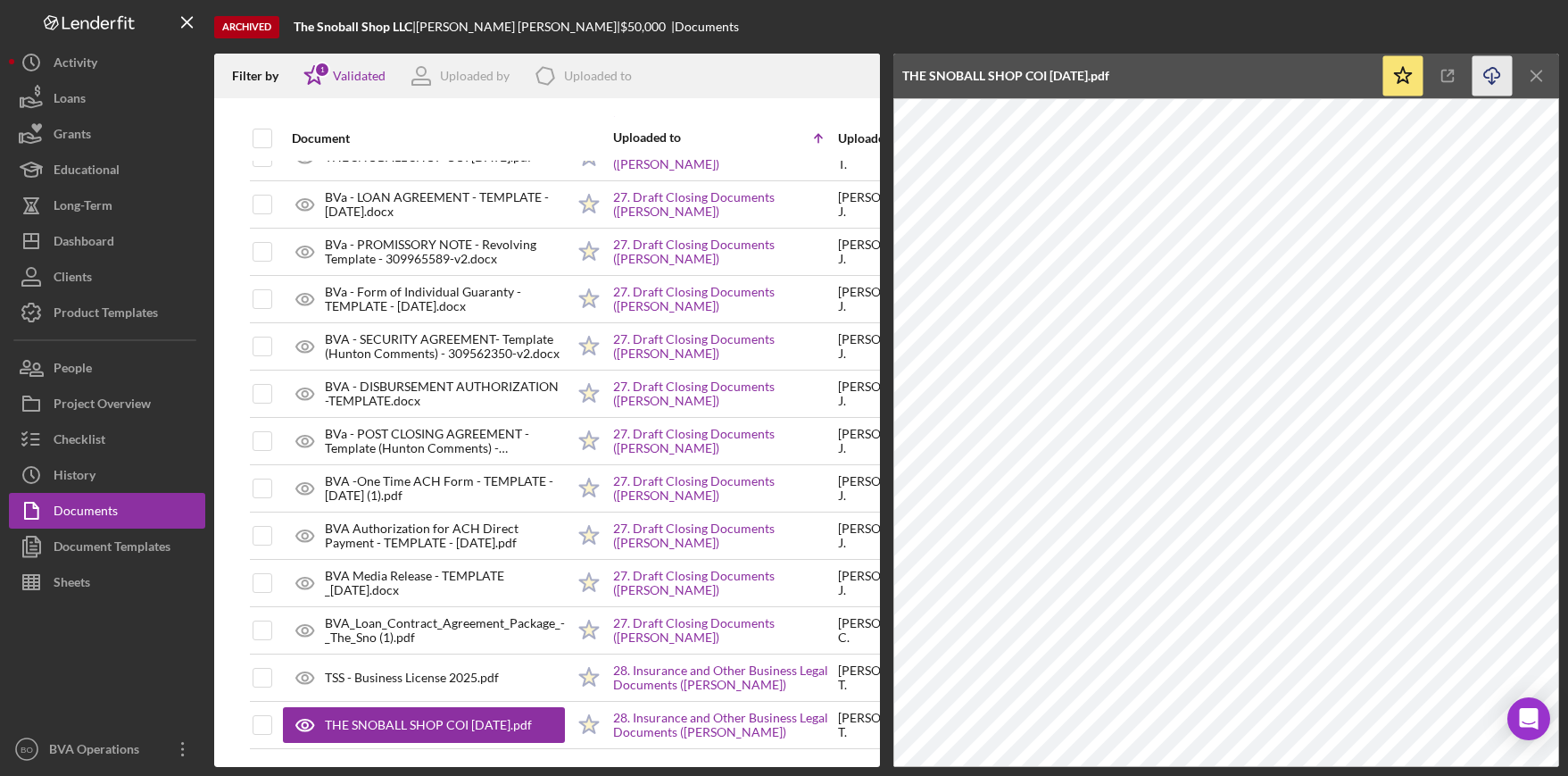
click at [1486, 79] on icon "Icon/Download" at bounding box center [1493, 77] width 40 height 40
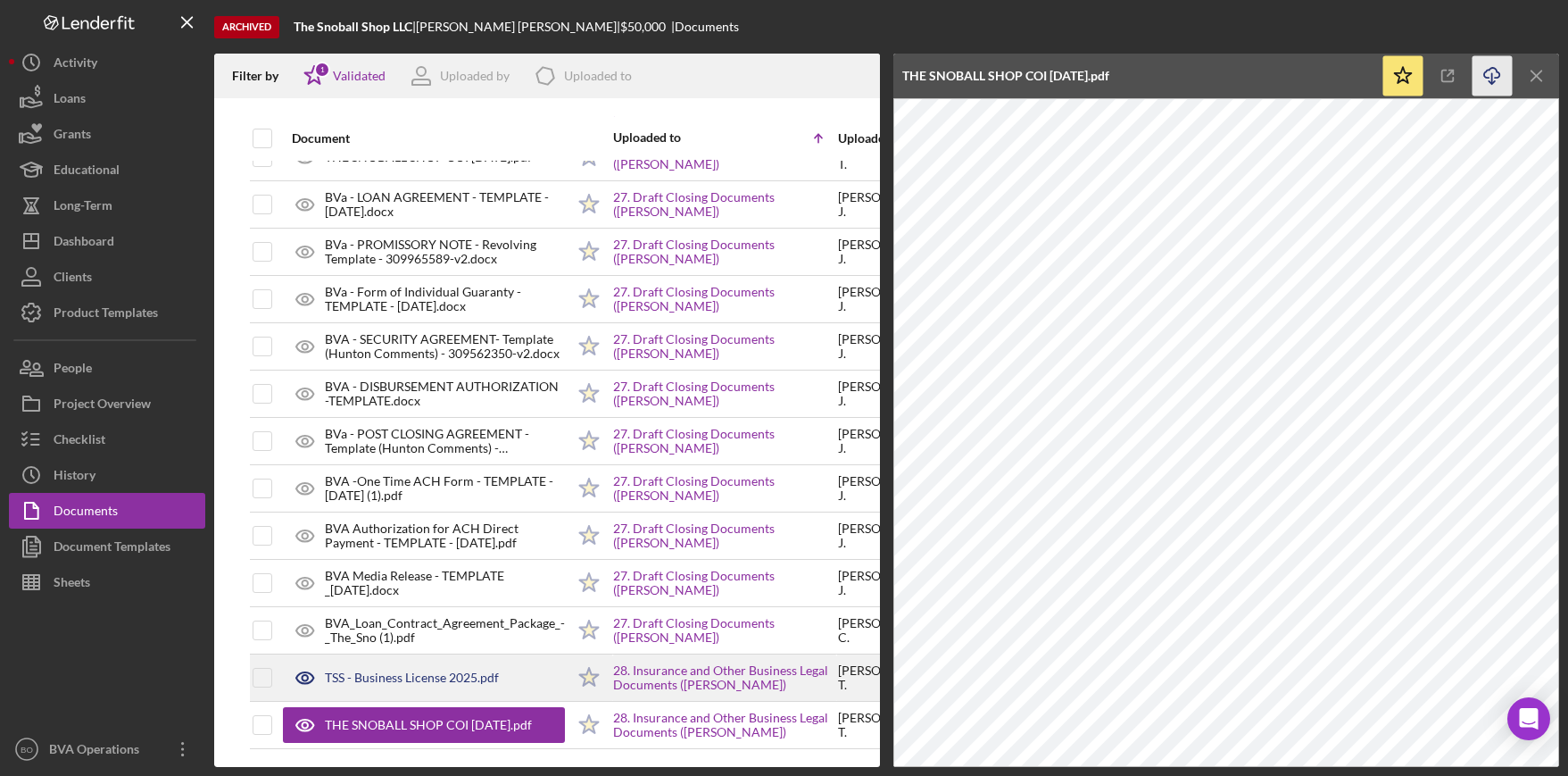
click at [303, 675] on icon at bounding box center [304, 677] width 5 height 5
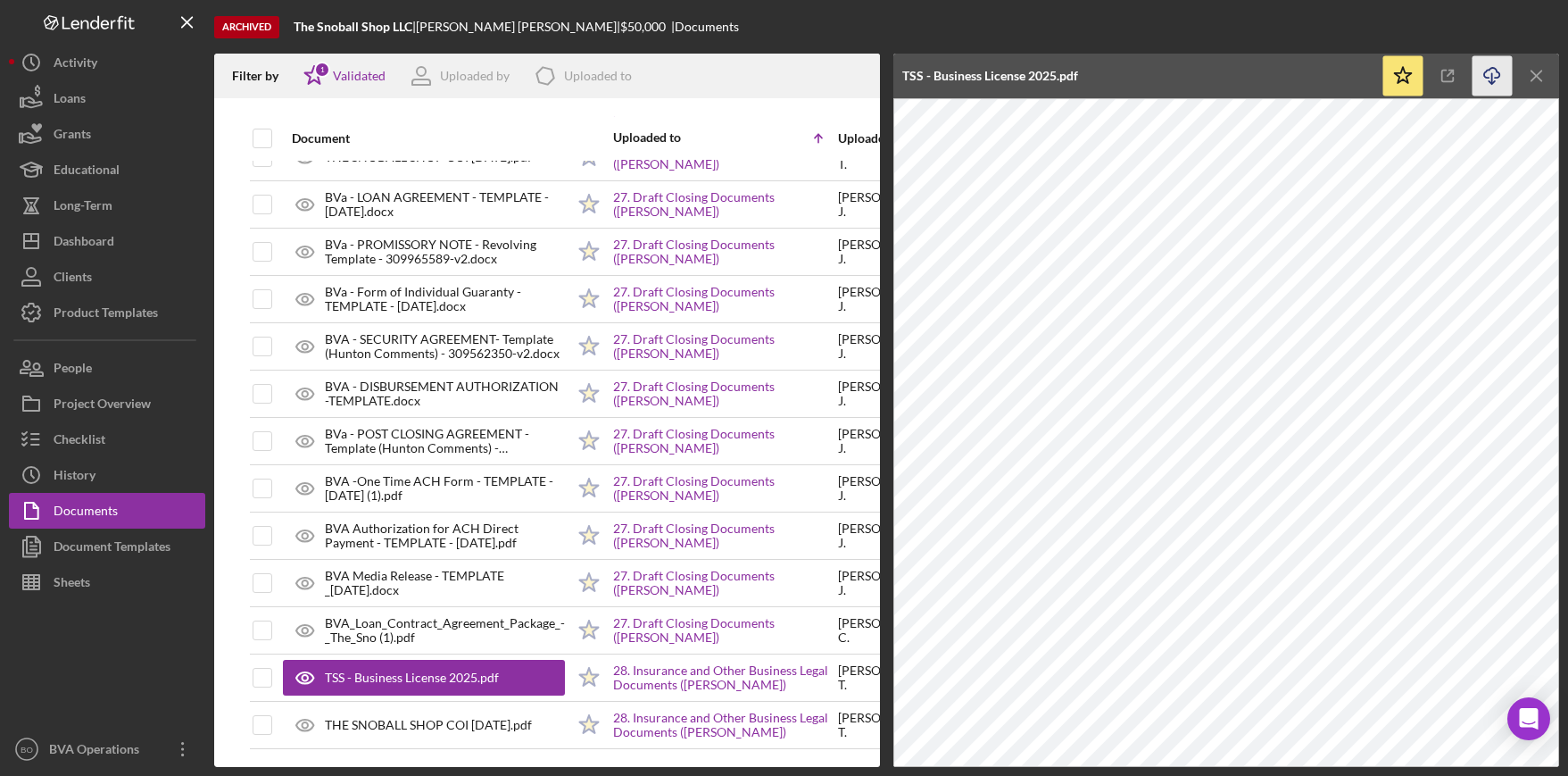
click at [1490, 78] on icon "Icon/Download" at bounding box center [1493, 77] width 40 height 40
click at [1536, 77] on line "button" at bounding box center [1536, 76] width 10 height 10
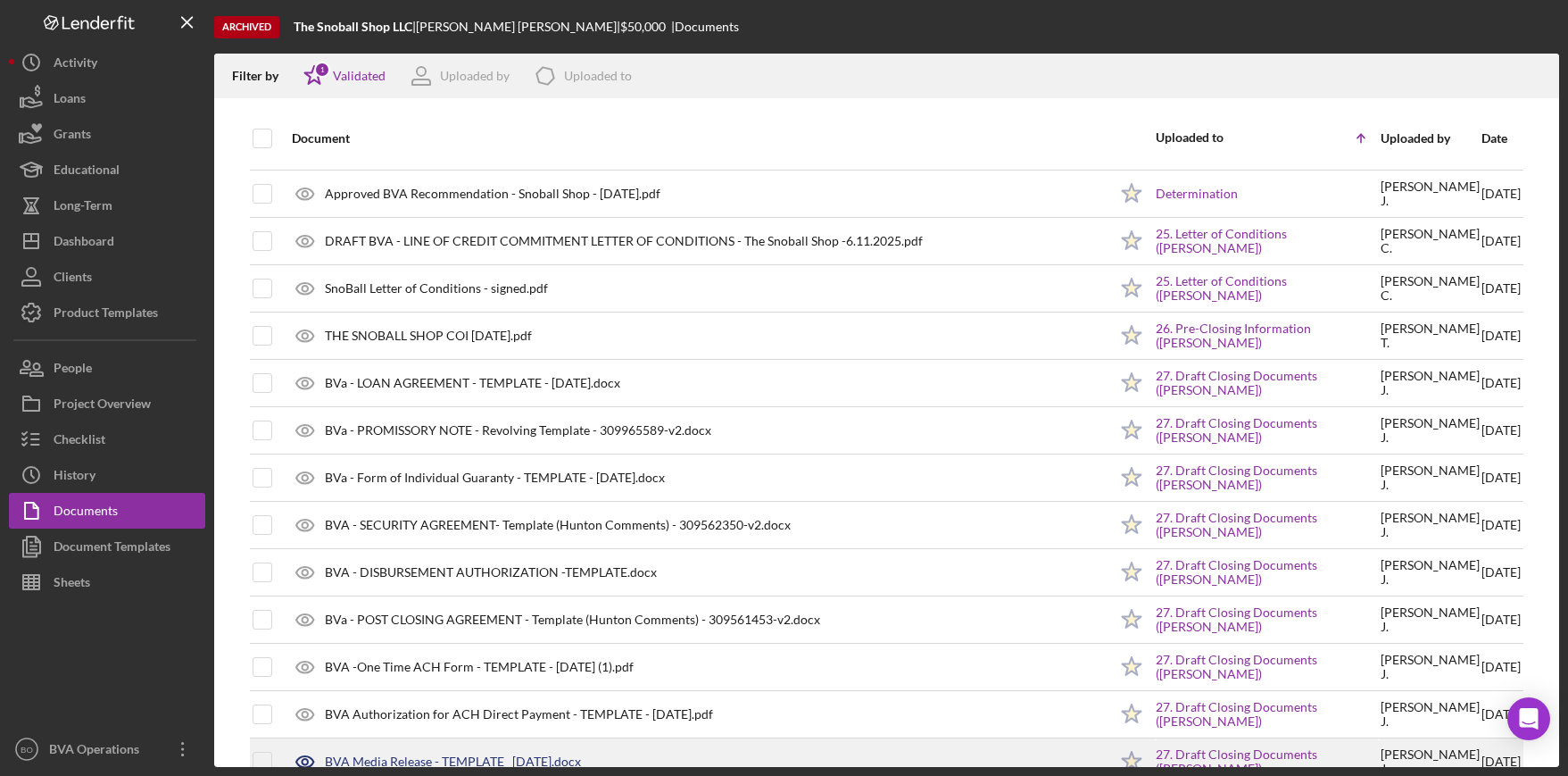
scroll to position [3452, 0]
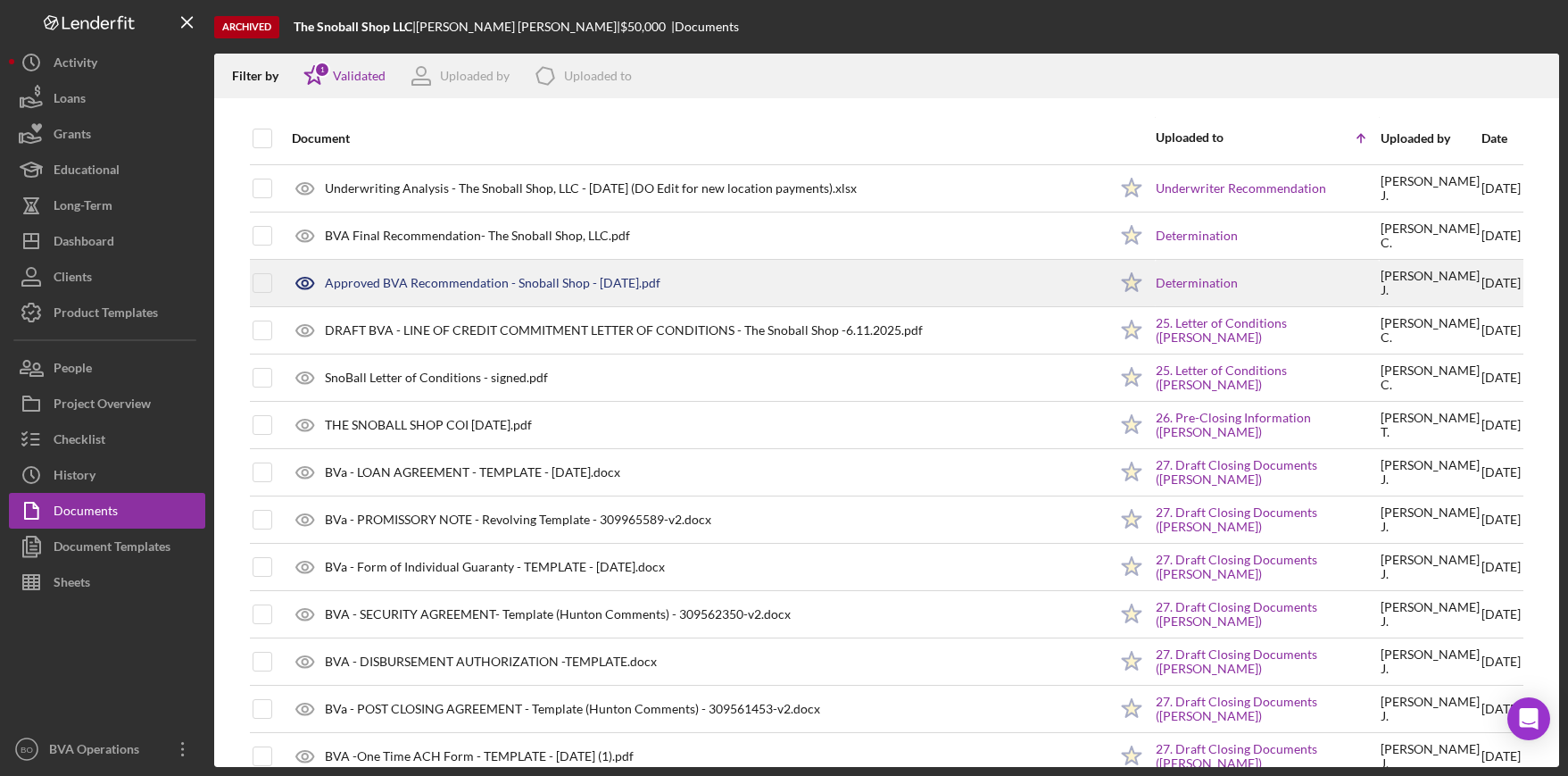
click at [303, 281] on icon at bounding box center [304, 282] width 5 height 5
